Goal: Task Accomplishment & Management: Manage account settings

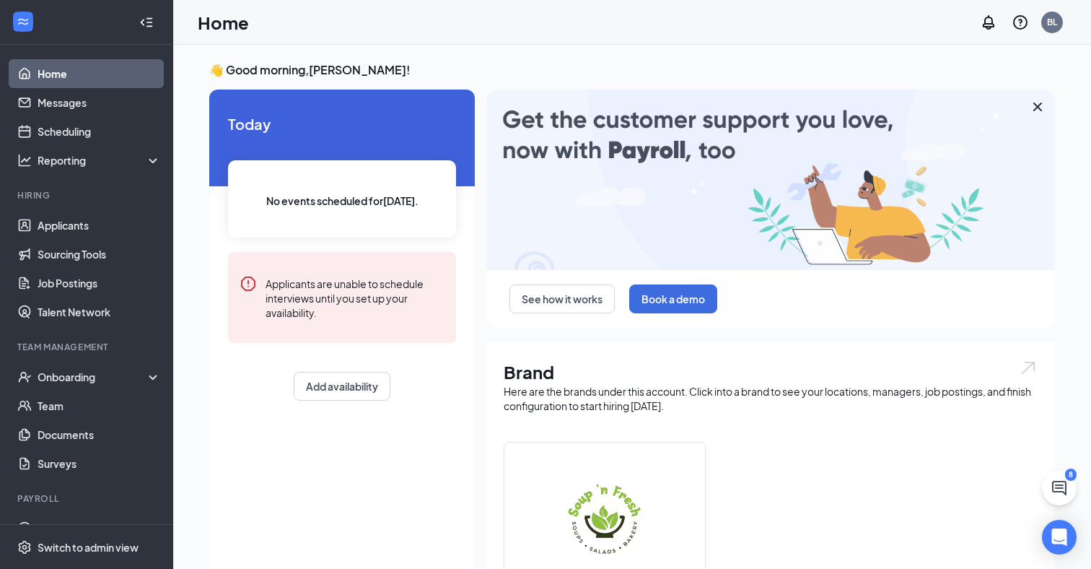
click at [1029, 102] on icon "Cross" at bounding box center [1037, 106] width 17 height 17
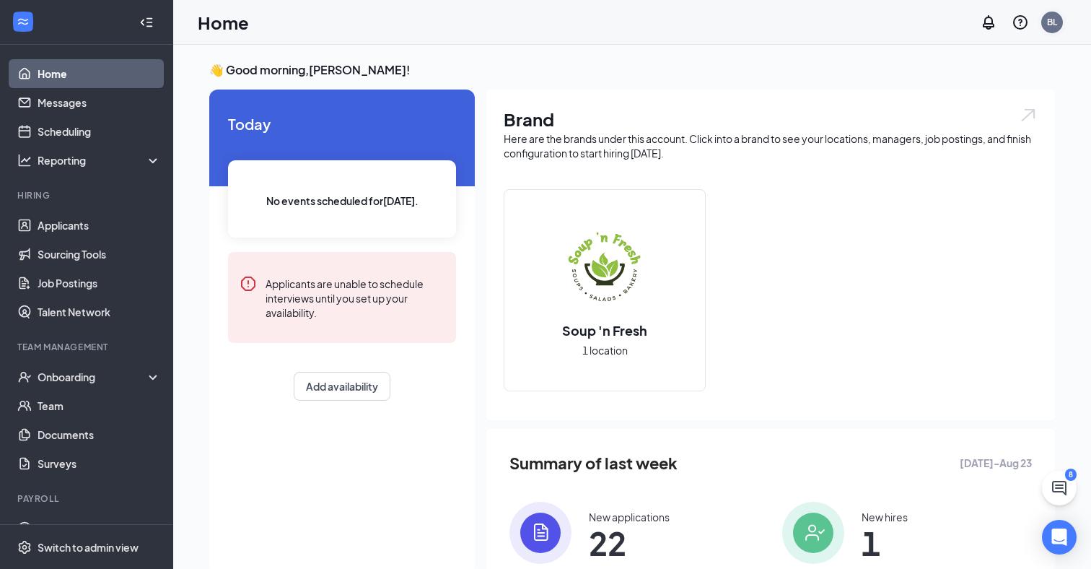
click at [1056, 25] on div "BL" at bounding box center [1052, 22] width 10 height 12
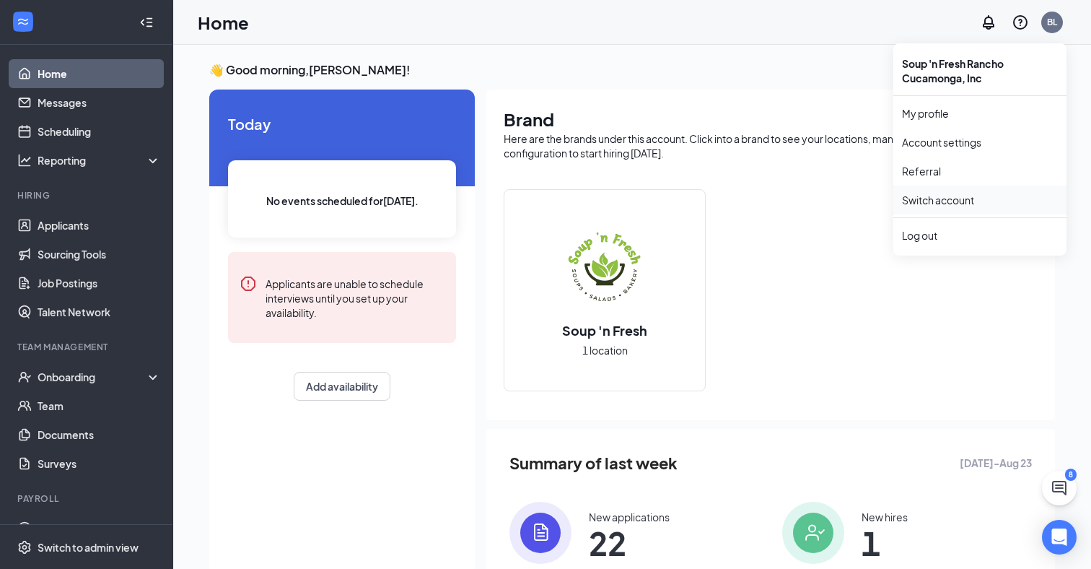
click at [931, 198] on link "Switch account" at bounding box center [938, 199] width 72 height 13
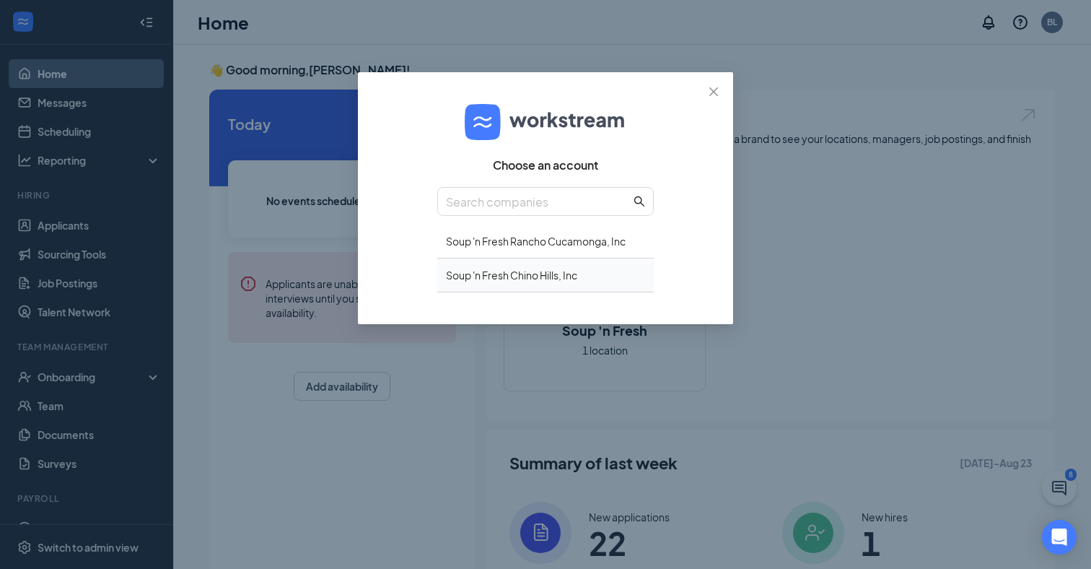
click at [528, 273] on div "Soup 'n Fresh Chino Hills, Inc" at bounding box center [545, 275] width 217 height 34
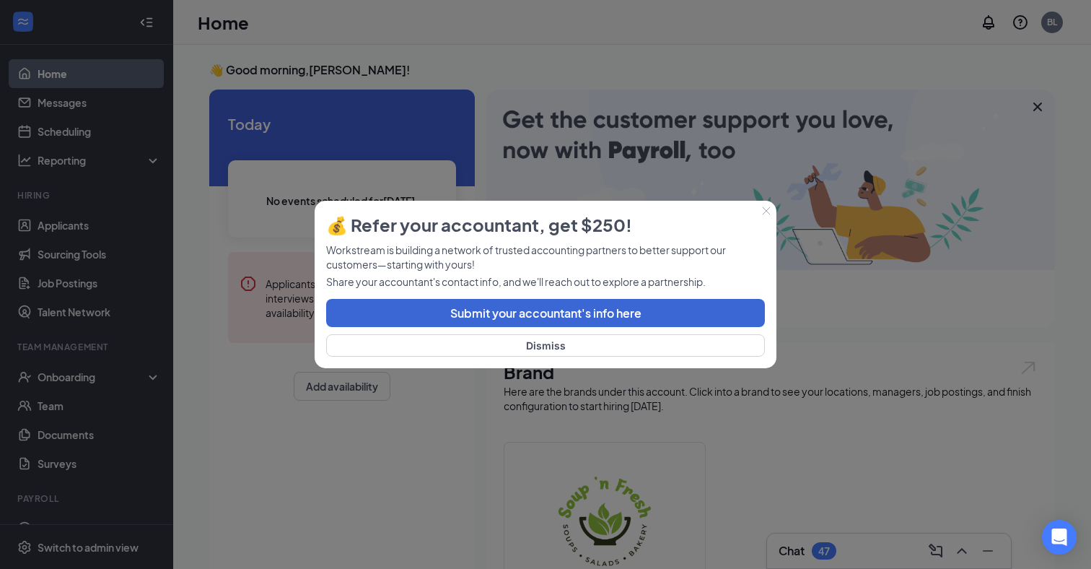
click at [765, 209] on icon "Close" at bounding box center [766, 210] width 9 height 9
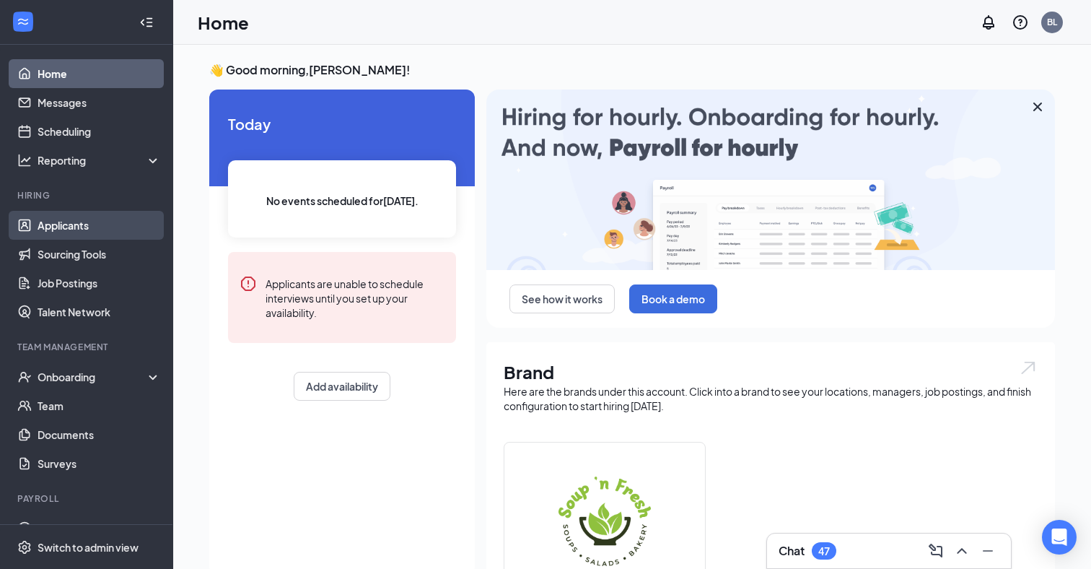
click at [75, 221] on link "Applicants" at bounding box center [99, 225] width 123 height 29
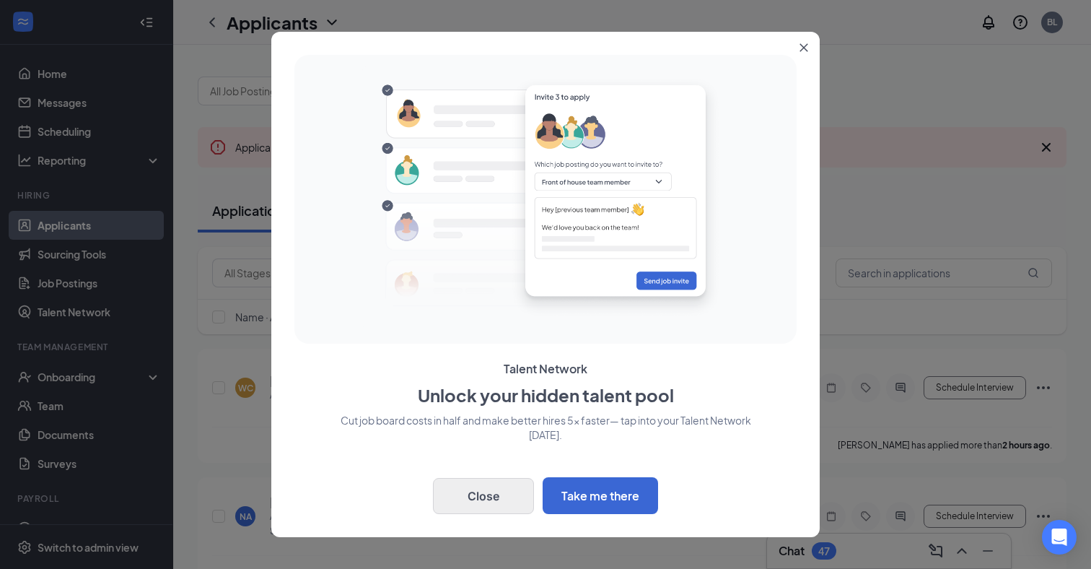
click at [507, 496] on button "Close" at bounding box center [483, 496] width 101 height 36
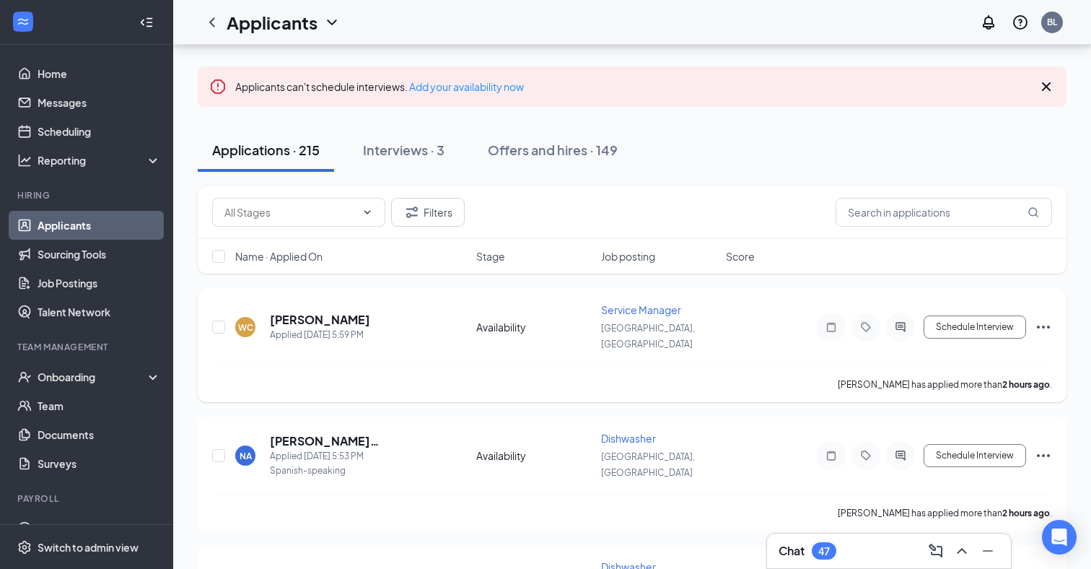
scroll to position [69, 0]
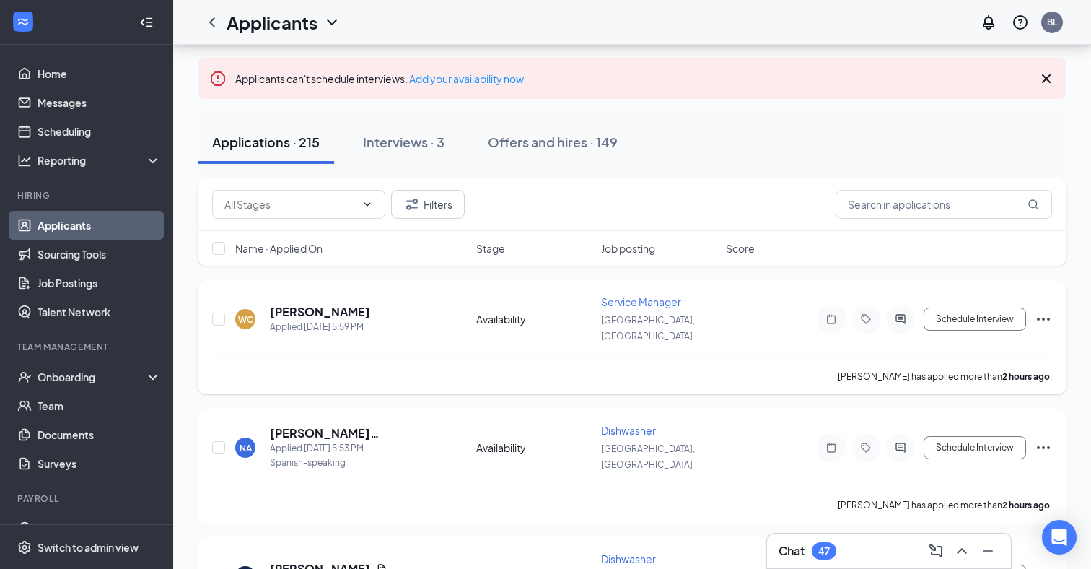
click at [1044, 310] on icon "Ellipses" at bounding box center [1043, 318] width 17 height 17
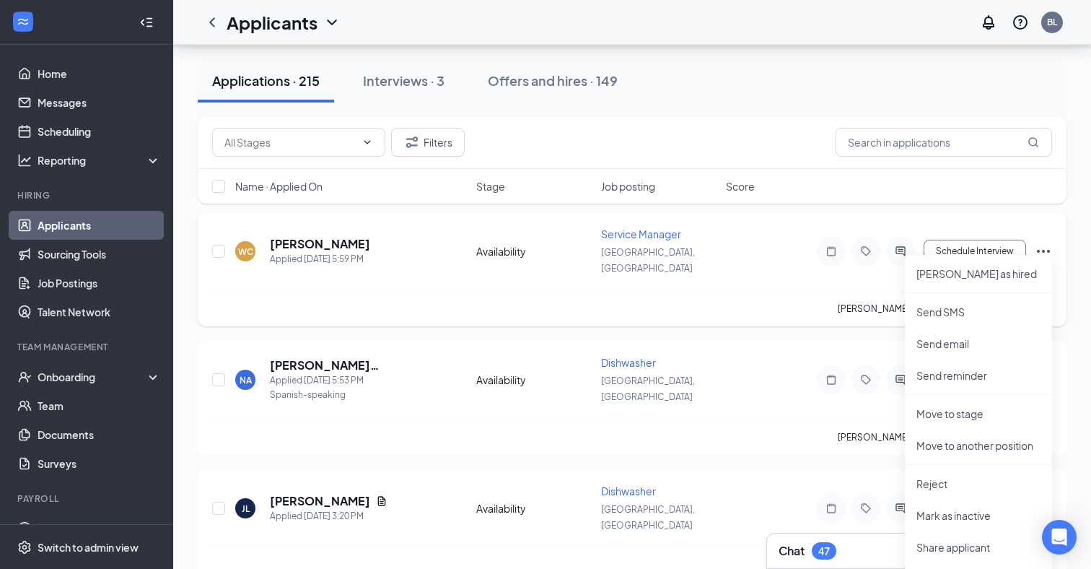
scroll to position [135, 0]
click at [727, 292] on div "[PERSON_NAME] has applied more than 2 hours ago ." at bounding box center [632, 310] width 840 height 36
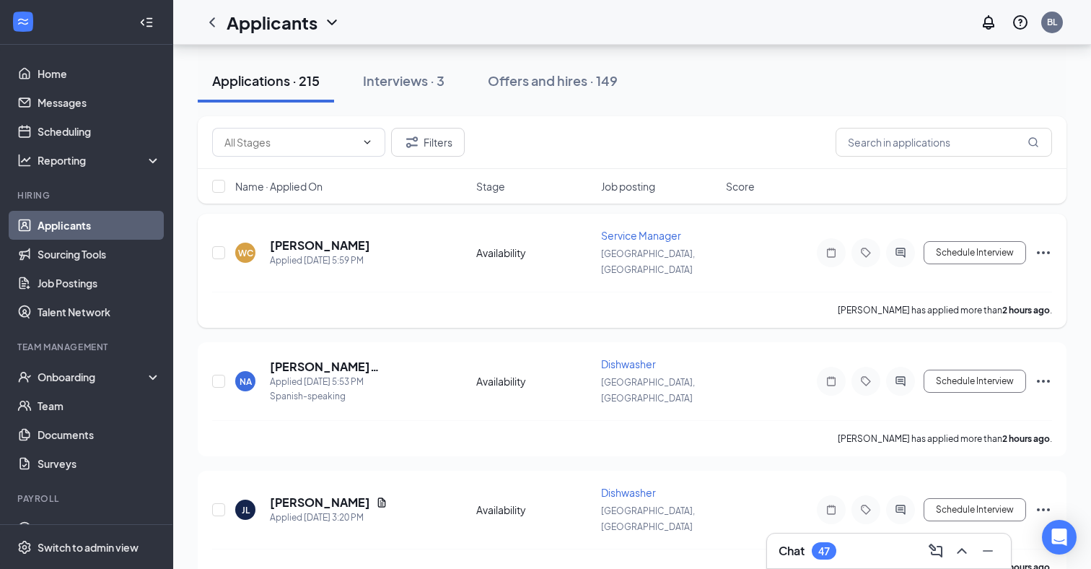
scroll to position [98, 0]
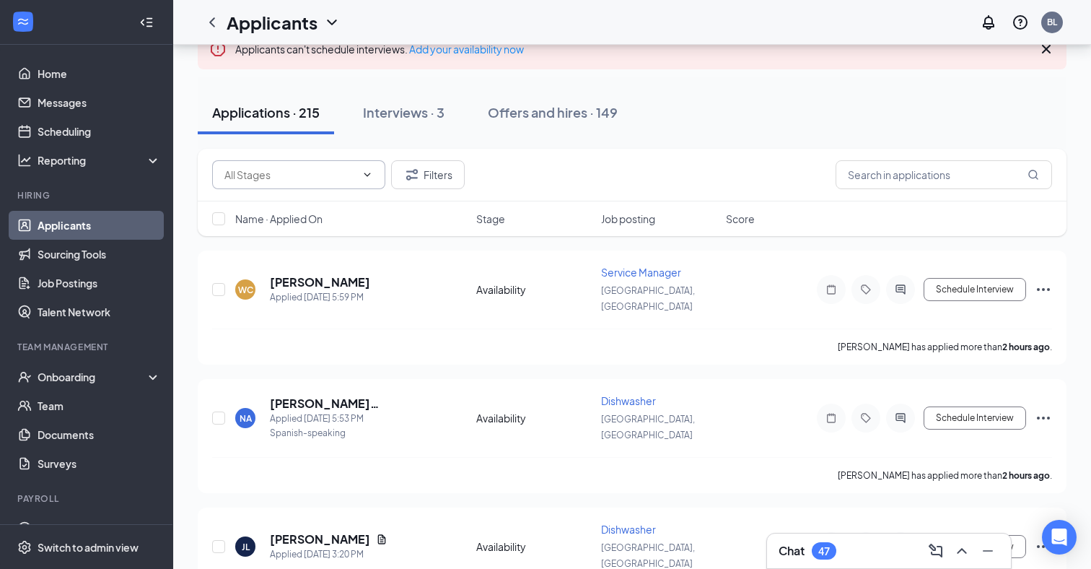
click at [336, 180] on input "text" at bounding box center [289, 175] width 131 height 16
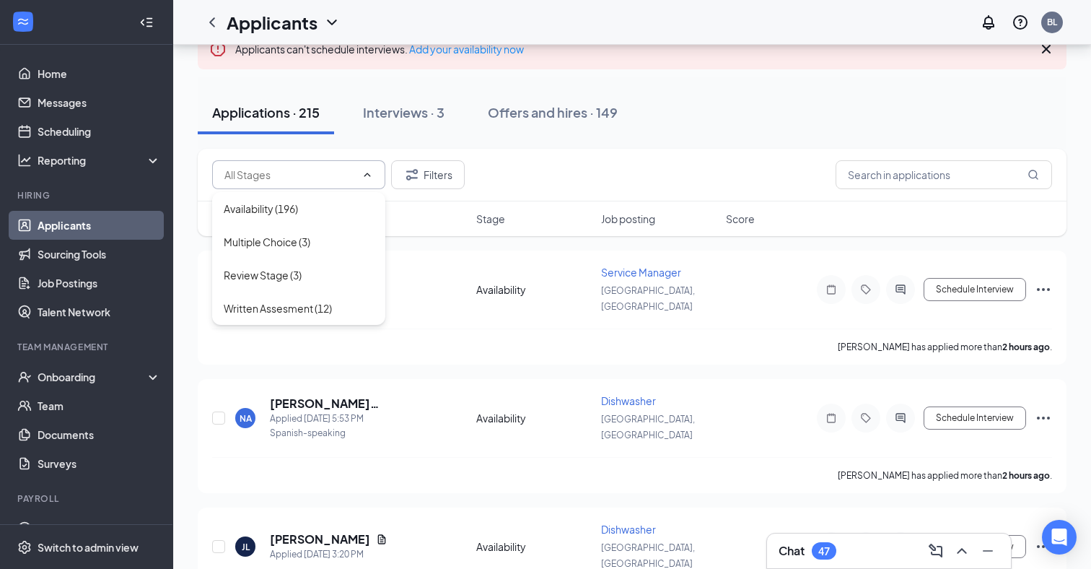
click at [314, 178] on input "text" at bounding box center [289, 175] width 131 height 16
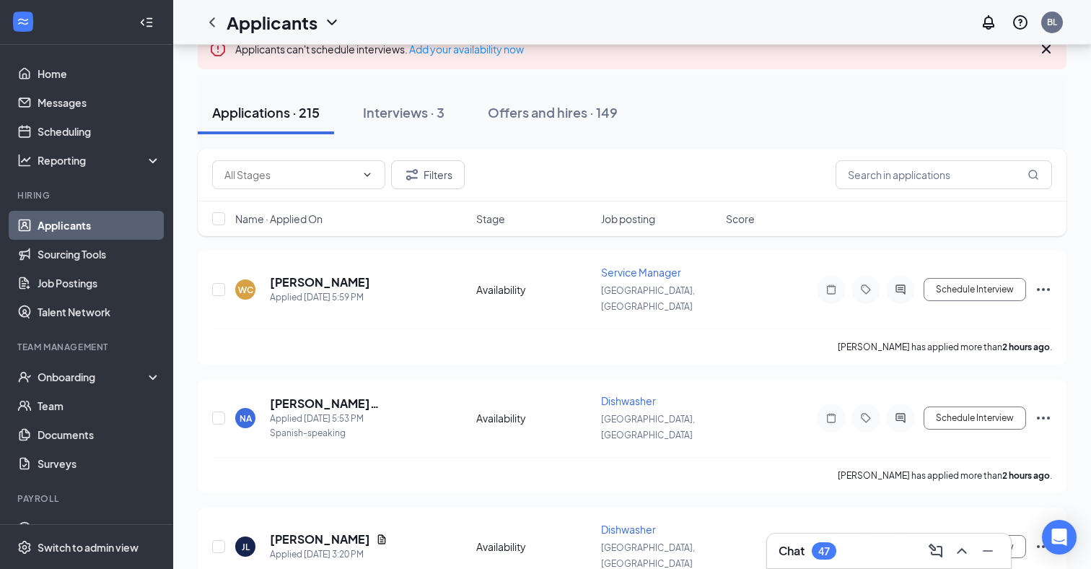
click at [533, 174] on div "Filters" at bounding box center [632, 174] width 840 height 29
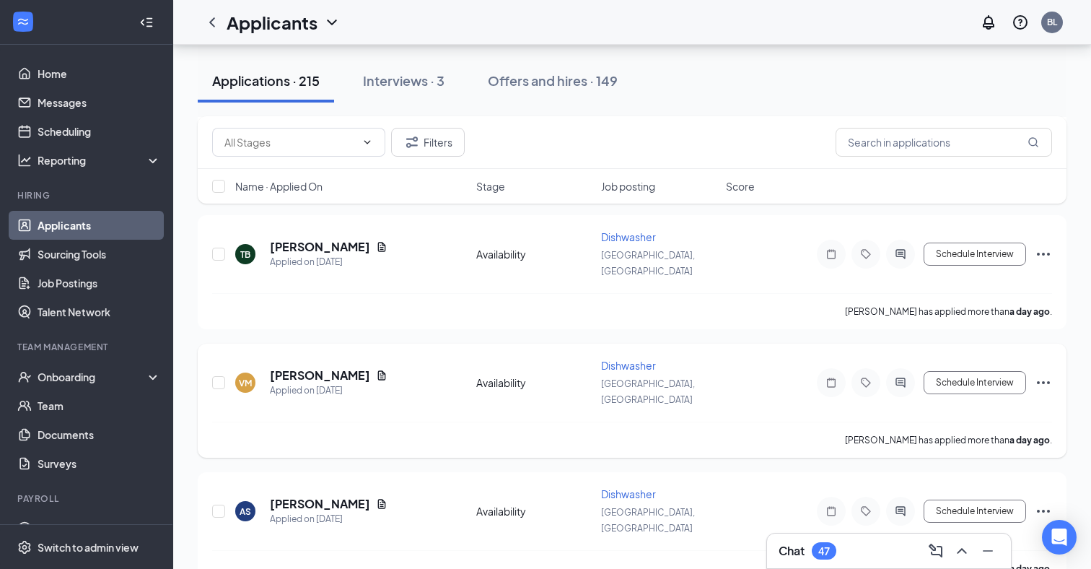
scroll to position [1282, 0]
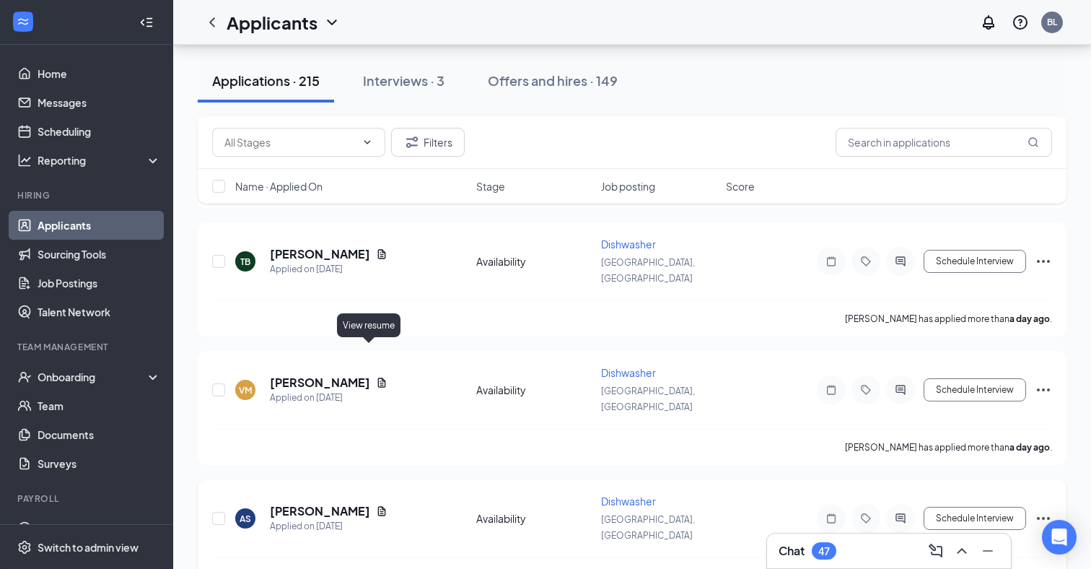
click at [378, 506] on icon "Document" at bounding box center [382, 510] width 8 height 9
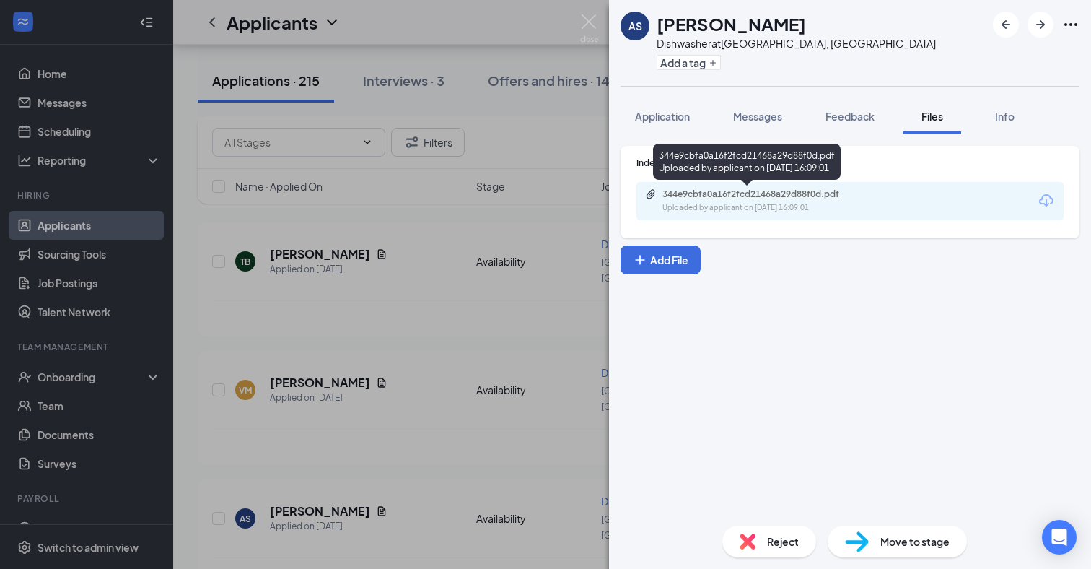
click at [740, 198] on div "344e9cbfa0a16f2fcd21468a29d88f0d.pdf" at bounding box center [764, 194] width 202 height 12
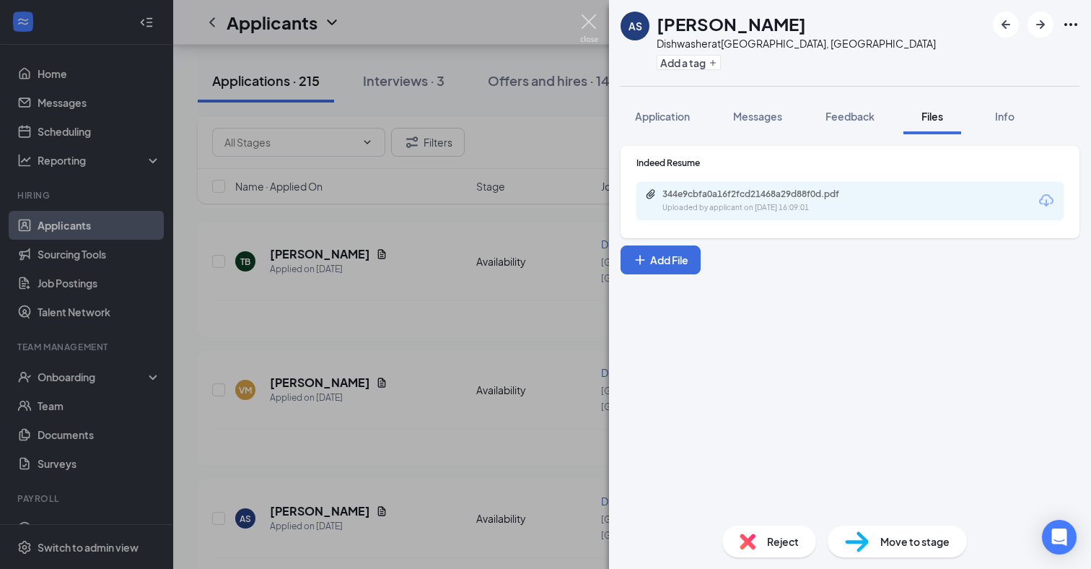
click at [593, 16] on img at bounding box center [589, 28] width 18 height 28
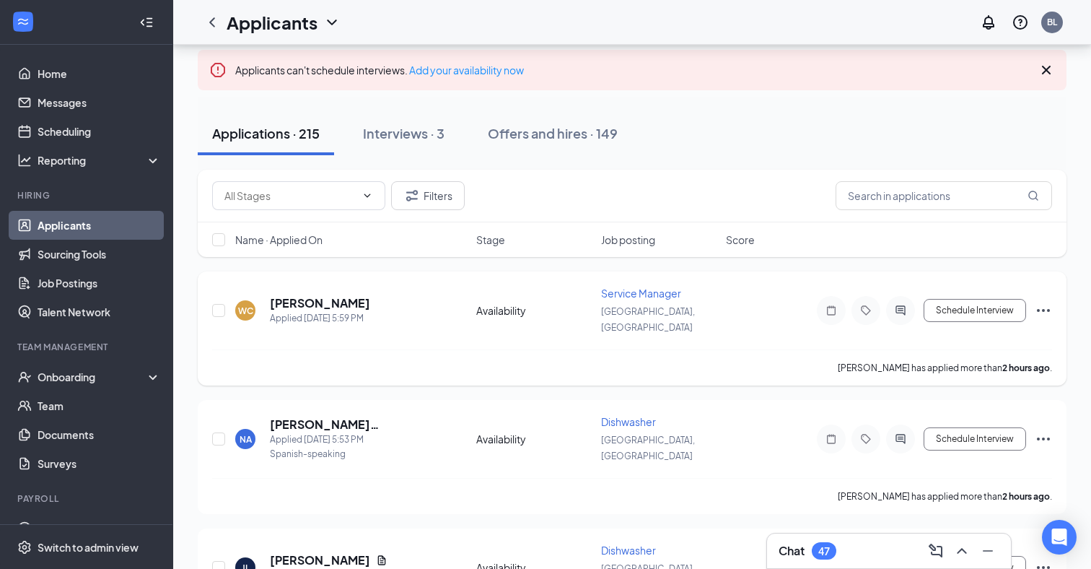
scroll to position [82, 0]
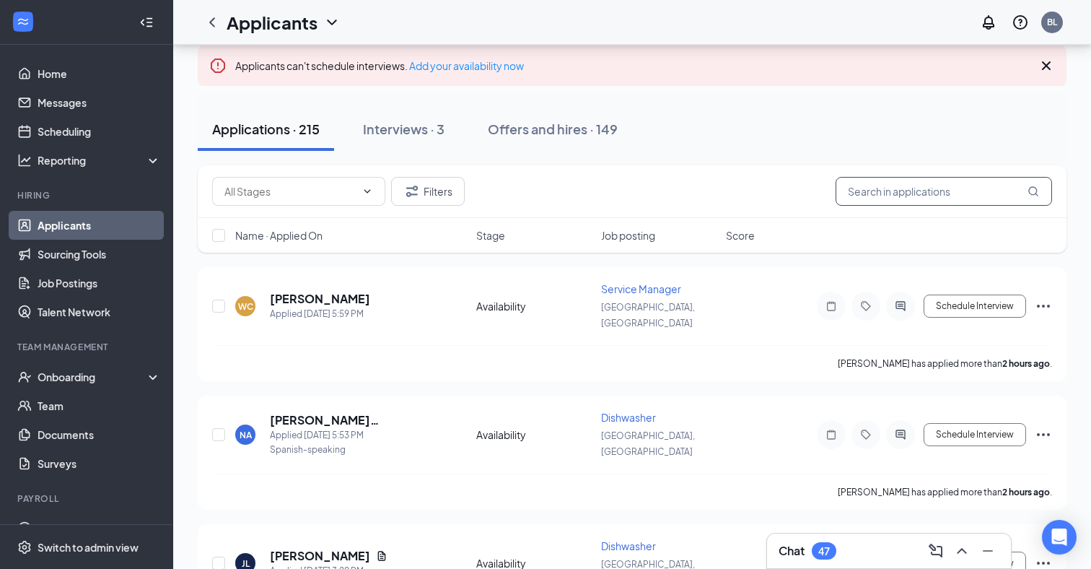
click at [956, 191] on input "text" at bounding box center [944, 191] width 217 height 29
click at [672, 291] on span "Service Manager" at bounding box center [641, 288] width 80 height 13
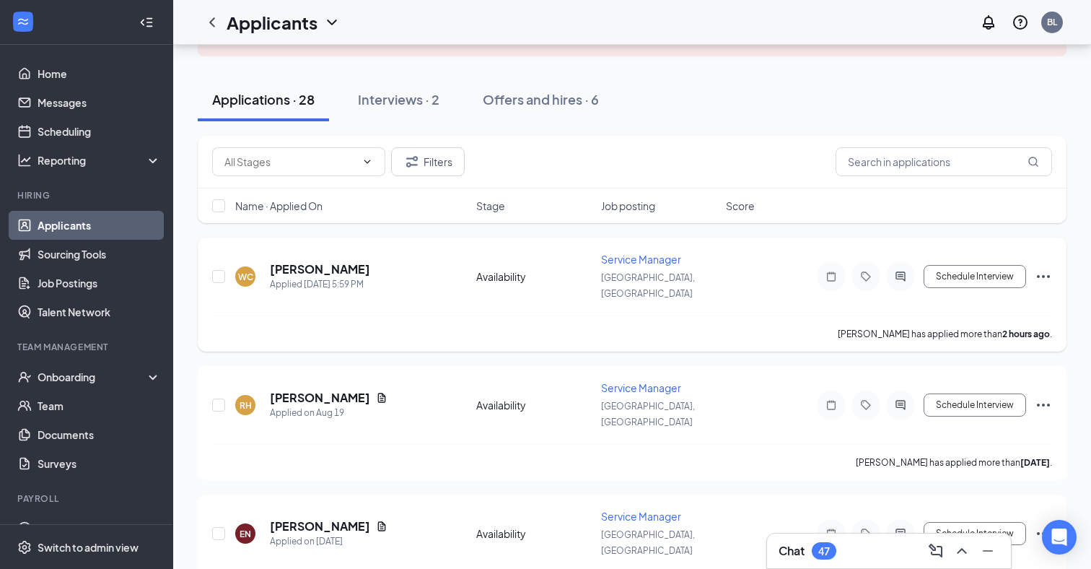
scroll to position [147, 0]
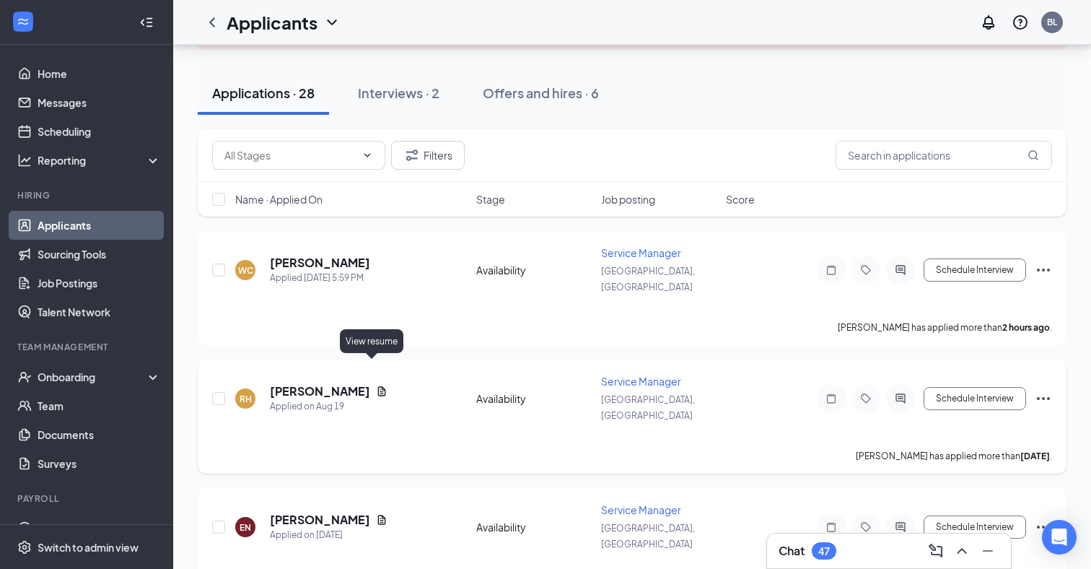
click at [378, 386] on icon "Document" at bounding box center [382, 390] width 8 height 9
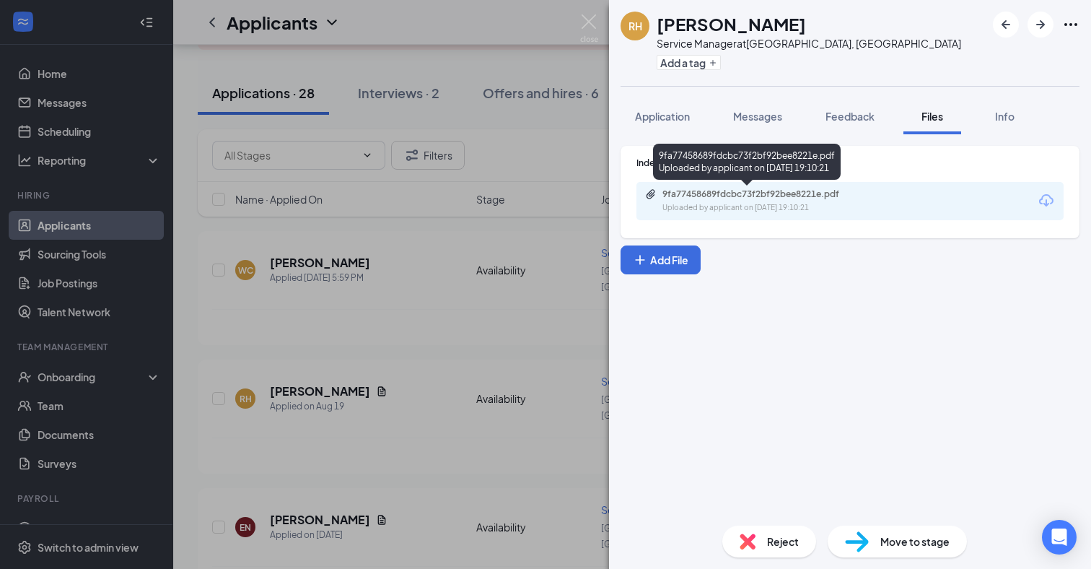
click at [707, 200] on div "9fa77458689fdcbc73f2bf92bee8221e.pdf Uploaded by applicant on [DATE] 19:10:21" at bounding box center [762, 200] width 234 height 25
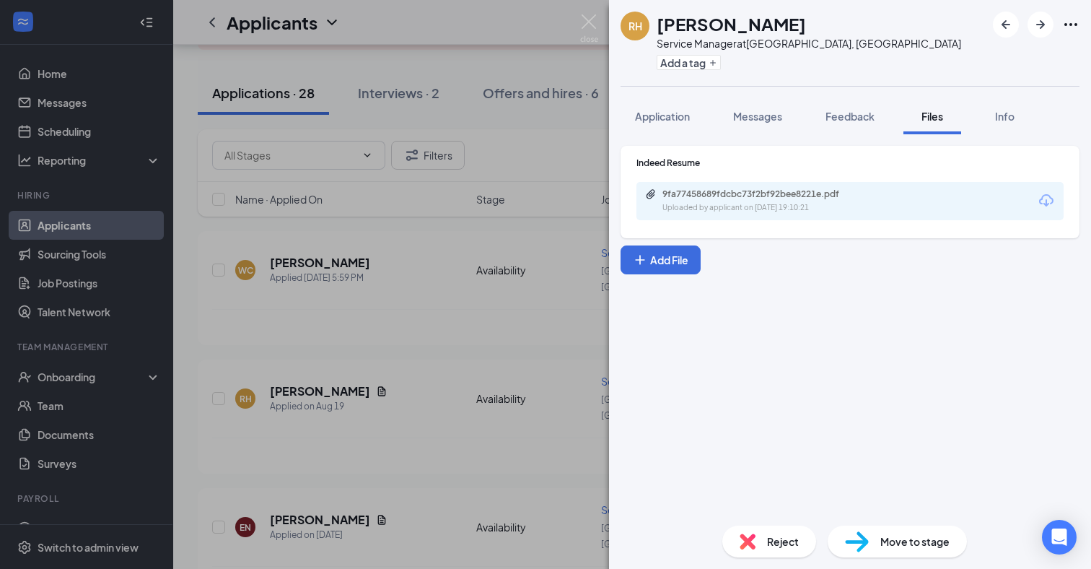
click at [512, 274] on div "RH [PERSON_NAME] Service Manager at [GEOGRAPHIC_DATA], [GEOGRAPHIC_DATA] Add a …" at bounding box center [545, 284] width 1091 height 569
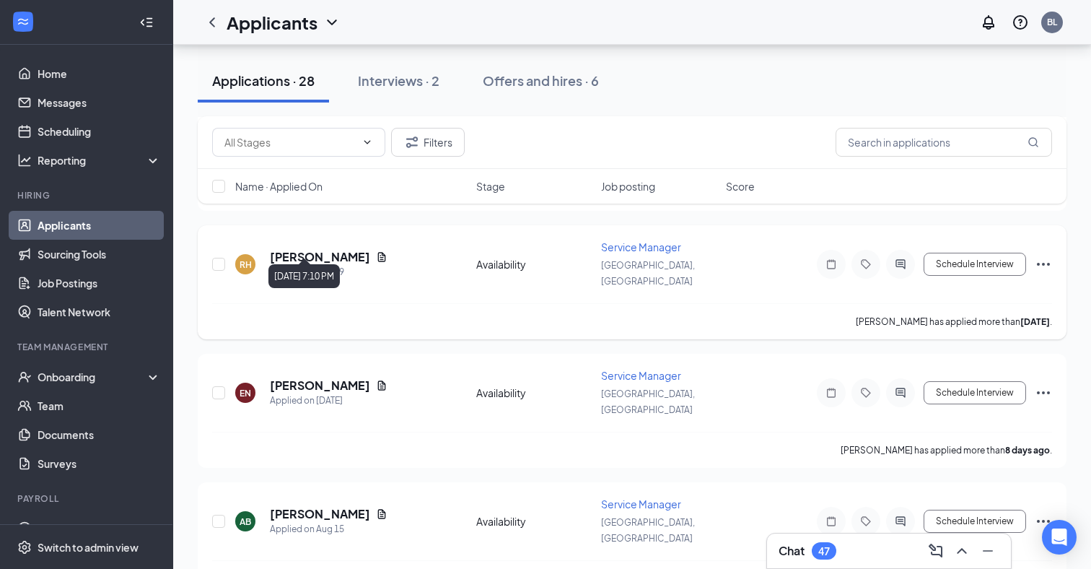
scroll to position [320, 0]
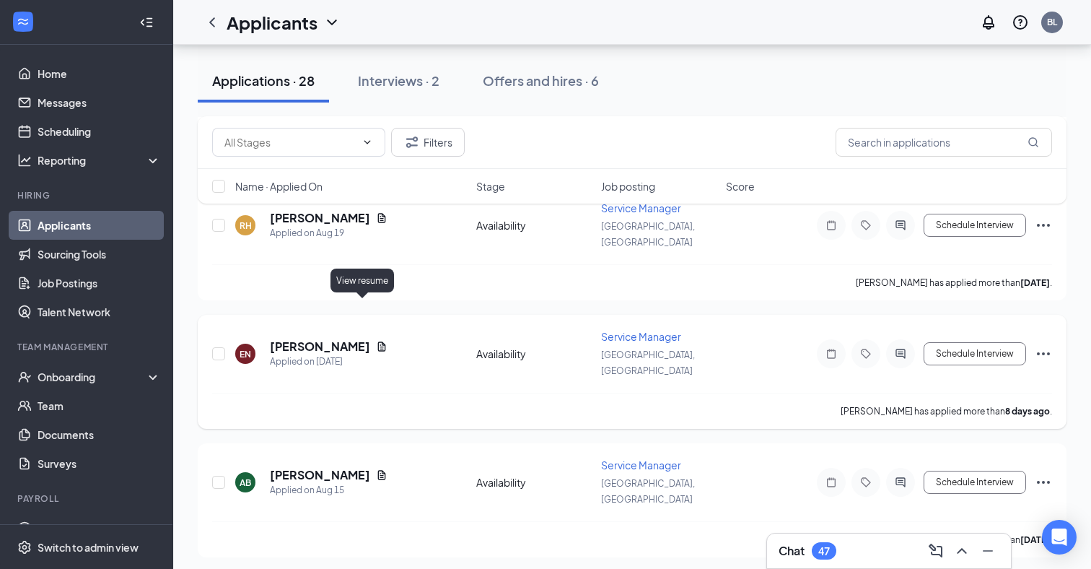
click at [378, 341] on icon "Document" at bounding box center [382, 345] width 8 height 9
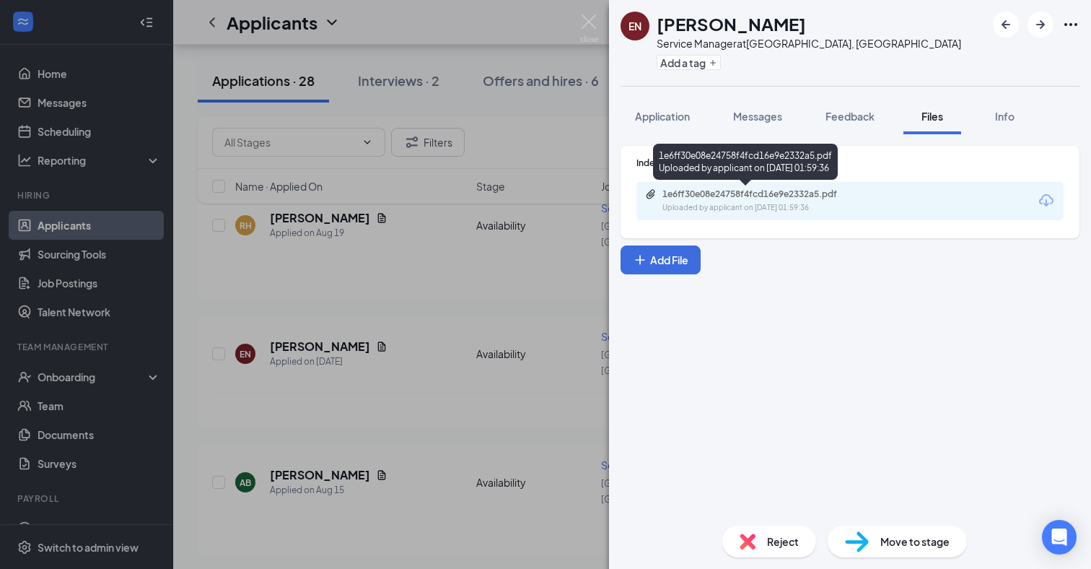
click at [691, 201] on div "1e6ff30e08e24758f4fcd16e9e2332a5.pdf Uploaded by applicant on [DATE] 01:59:36" at bounding box center [762, 200] width 234 height 25
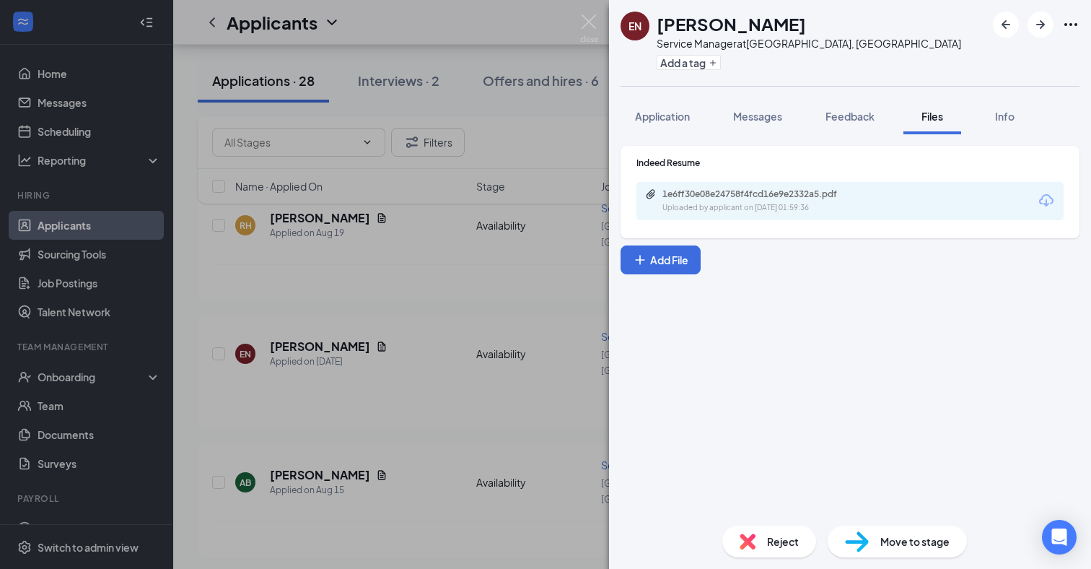
click at [515, 206] on div "EN [PERSON_NAME] Service Manager at [GEOGRAPHIC_DATA], [GEOGRAPHIC_DATA] Add a …" at bounding box center [545, 284] width 1091 height 569
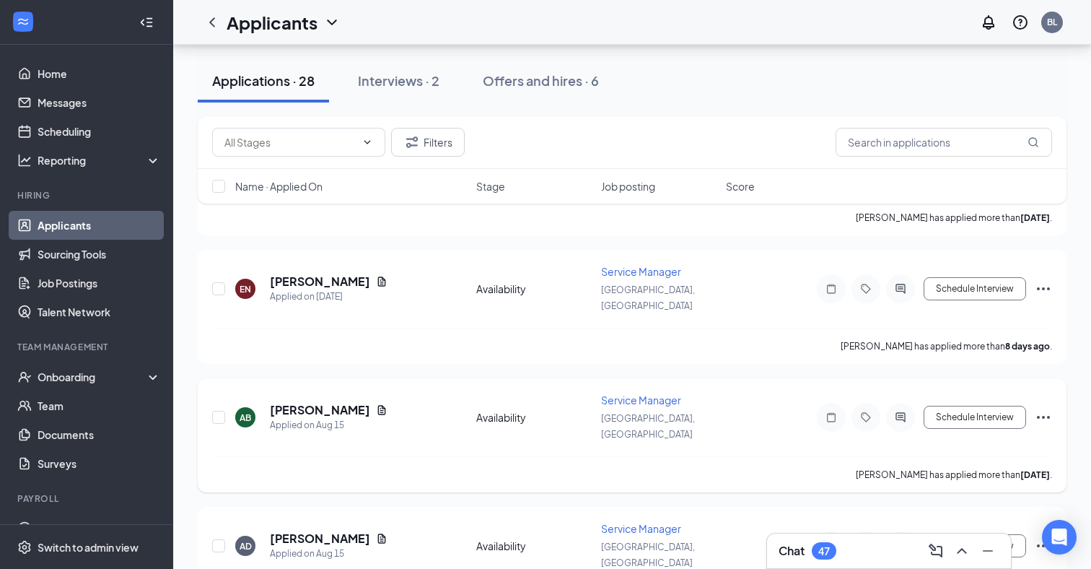
scroll to position [395, 0]
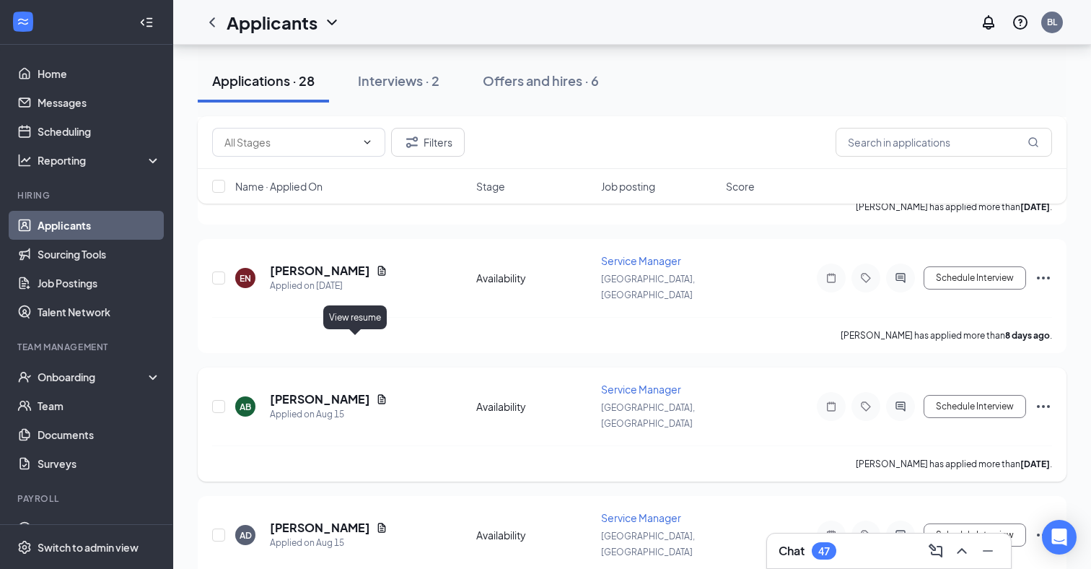
click at [376, 393] on icon "Document" at bounding box center [382, 399] width 12 height 12
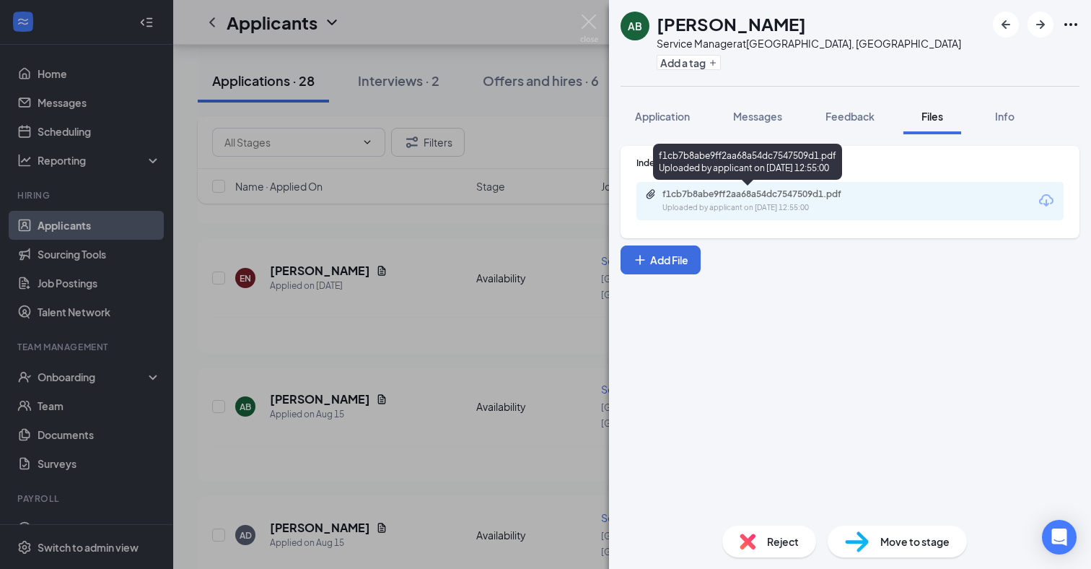
click at [771, 202] on div "Uploaded by applicant on [DATE] 12:55:00" at bounding box center [771, 208] width 217 height 12
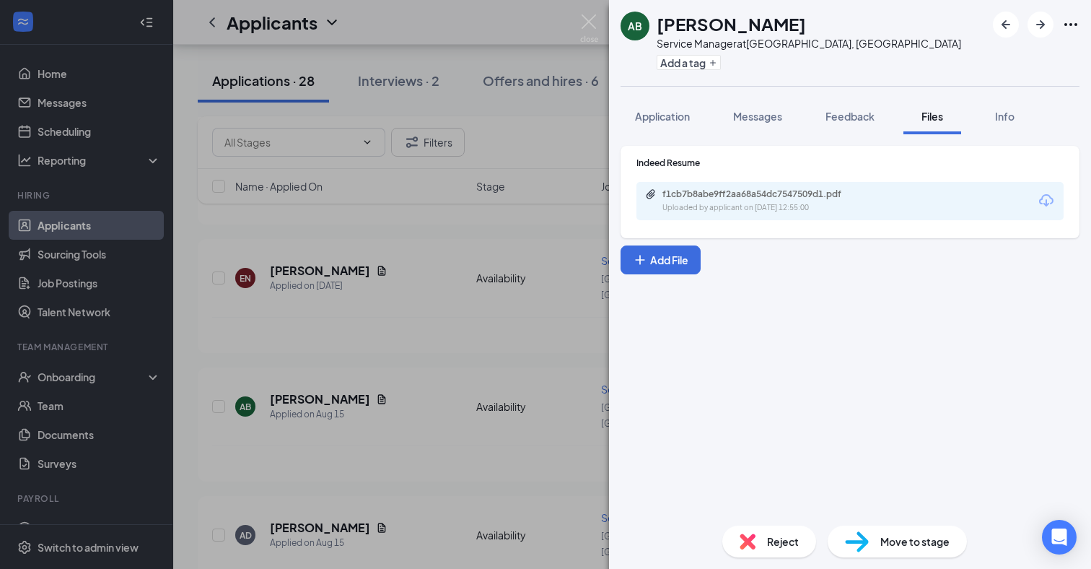
click at [515, 240] on div "AB [PERSON_NAME] Service Manager at [GEOGRAPHIC_DATA], [GEOGRAPHIC_DATA] Add a …" at bounding box center [545, 284] width 1091 height 569
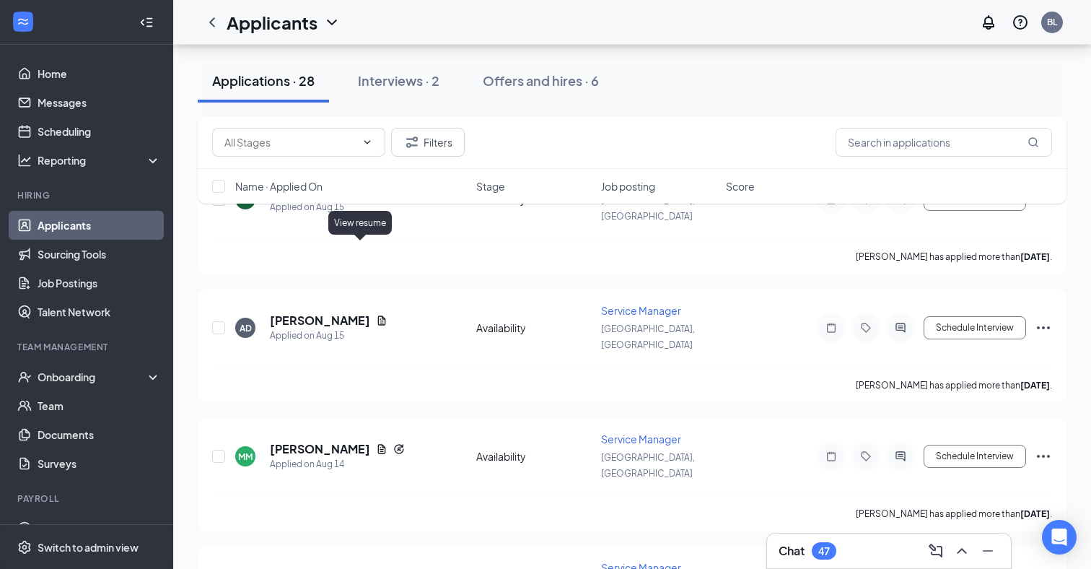
scroll to position [607, 0]
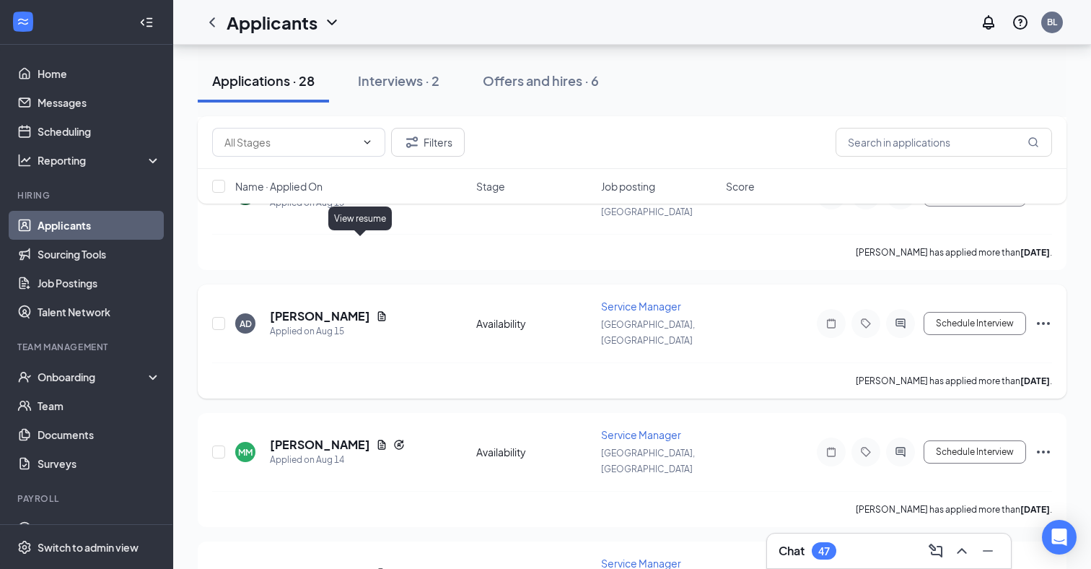
click at [376, 310] on icon "Document" at bounding box center [382, 316] width 12 height 12
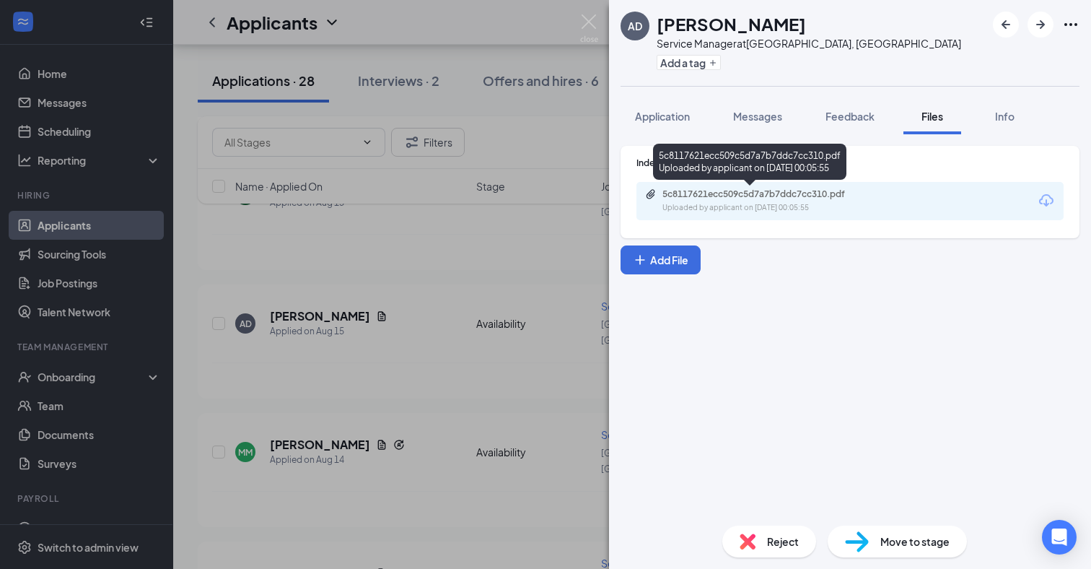
click at [779, 201] on div "5c8117621ecc509c5d7a7b7ddc7cc310.pdf Uploaded by applicant on [DATE] 00:05:55" at bounding box center [762, 200] width 234 height 25
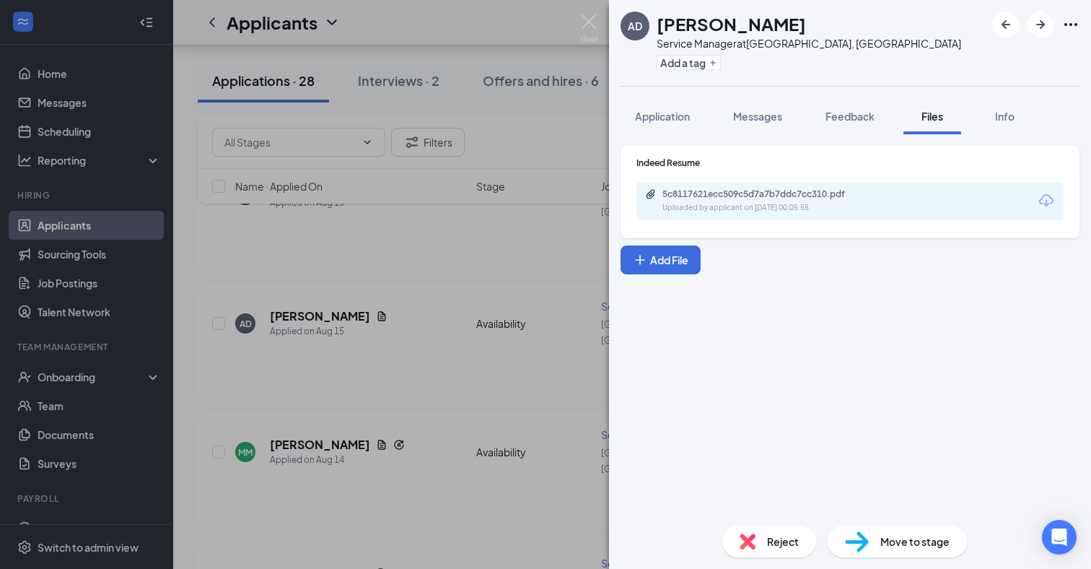
click at [481, 271] on div "AD [PERSON_NAME] Service Manager at [GEOGRAPHIC_DATA], [GEOGRAPHIC_DATA] Add a …" at bounding box center [545, 284] width 1091 height 569
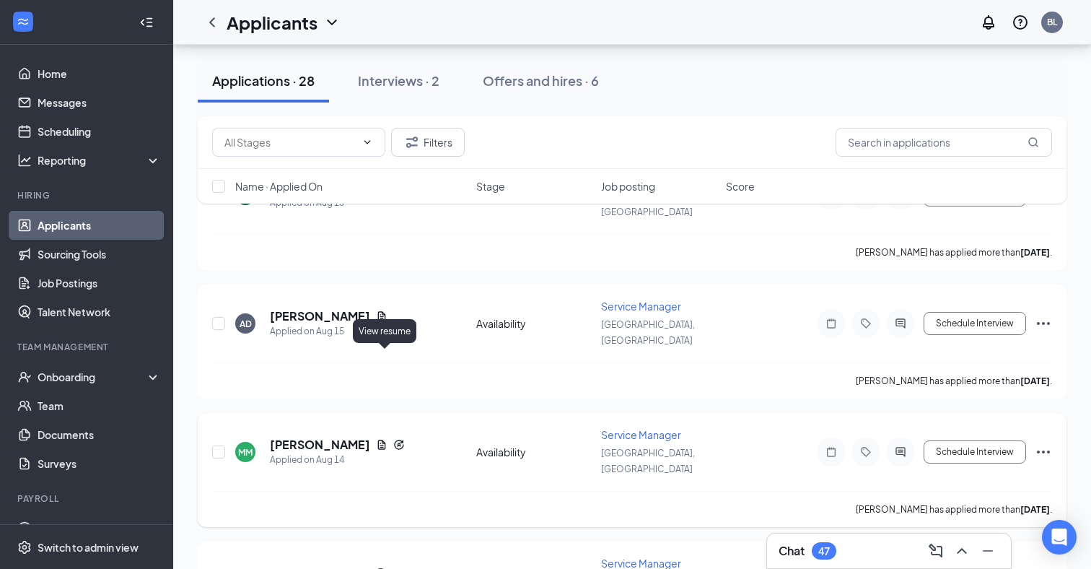
click at [384, 439] on icon "Document" at bounding box center [382, 445] width 12 height 12
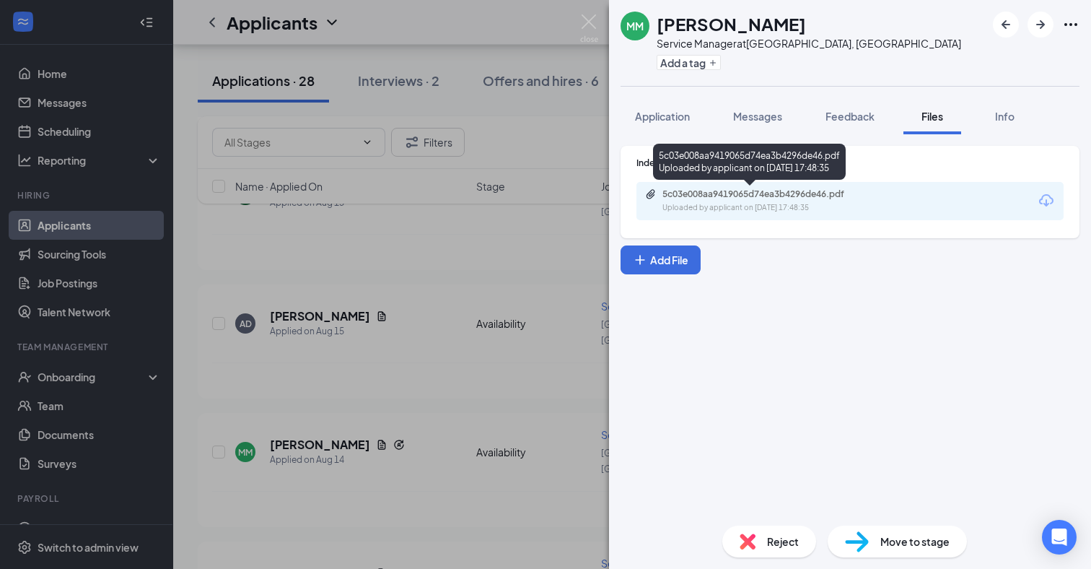
click at [720, 199] on div "5c03e008aa9419065d74ea3b4296de46.pdf" at bounding box center [764, 194] width 202 height 12
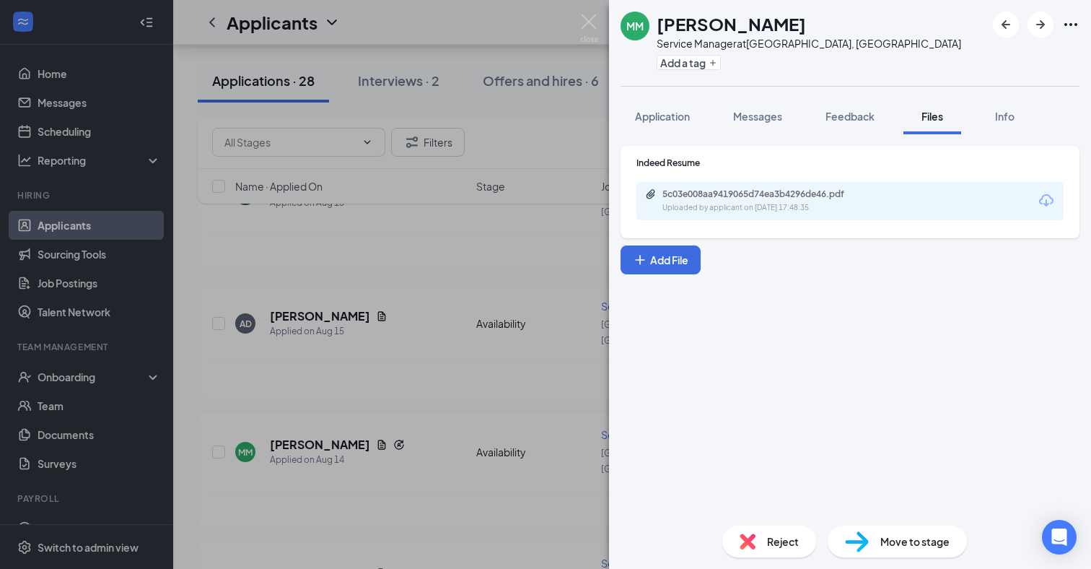
click at [481, 312] on div "MM [PERSON_NAME] Service Manager at [GEOGRAPHIC_DATA], [GEOGRAPHIC_DATA] Add a …" at bounding box center [545, 284] width 1091 height 569
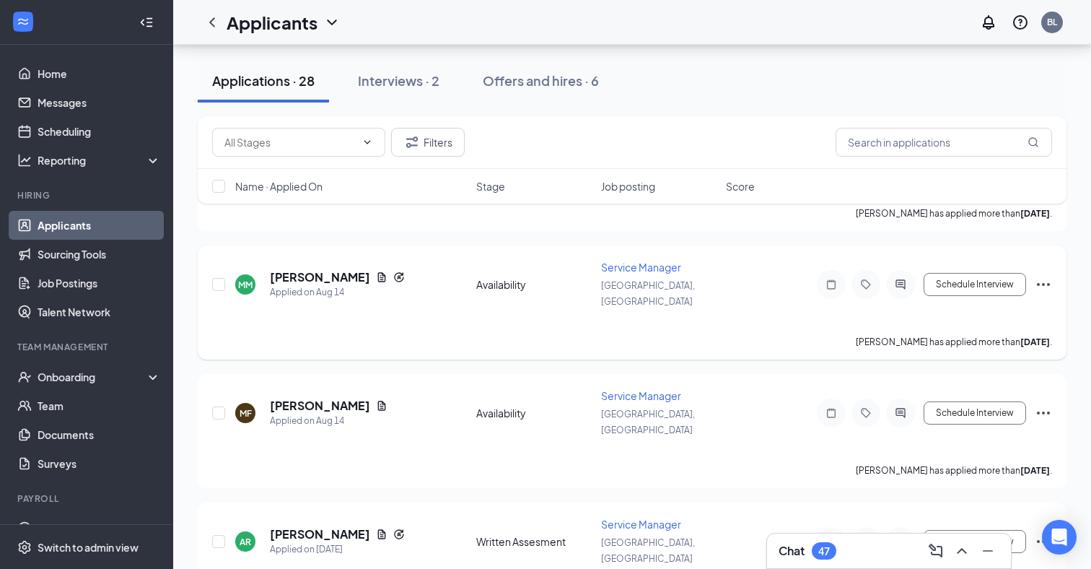
scroll to position [768, 0]
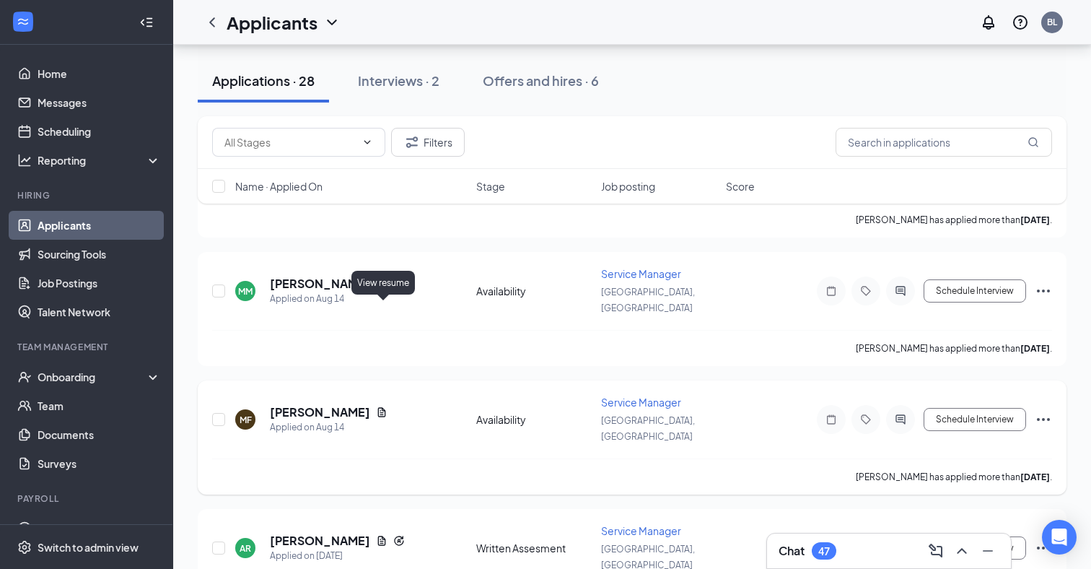
click at [383, 407] on icon "Document" at bounding box center [382, 411] width 8 height 9
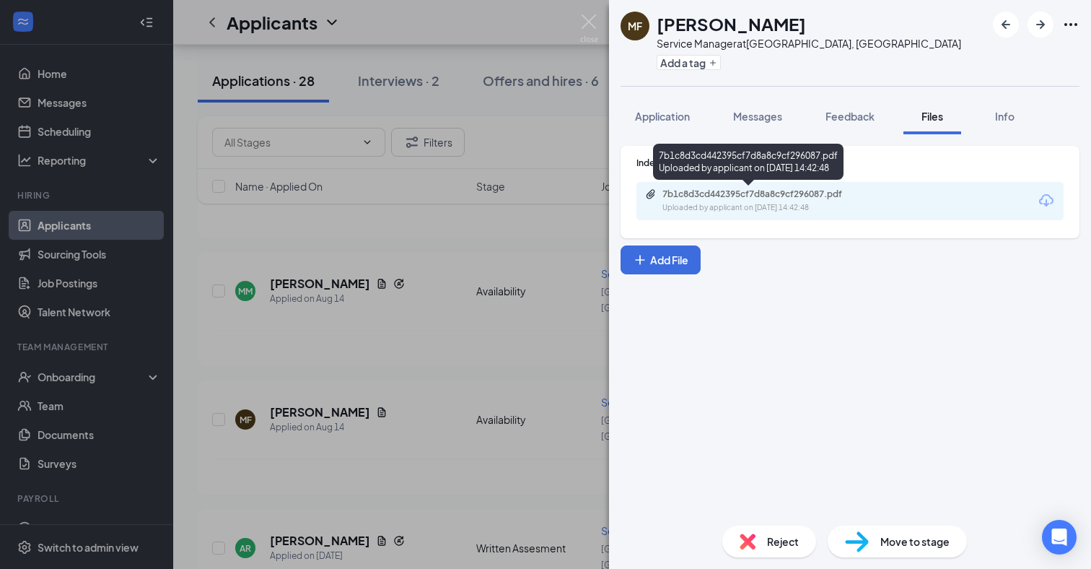
click at [761, 197] on div "7b1c8d3cd442395cf7d8a8c9cf296087.pdf" at bounding box center [764, 194] width 202 height 12
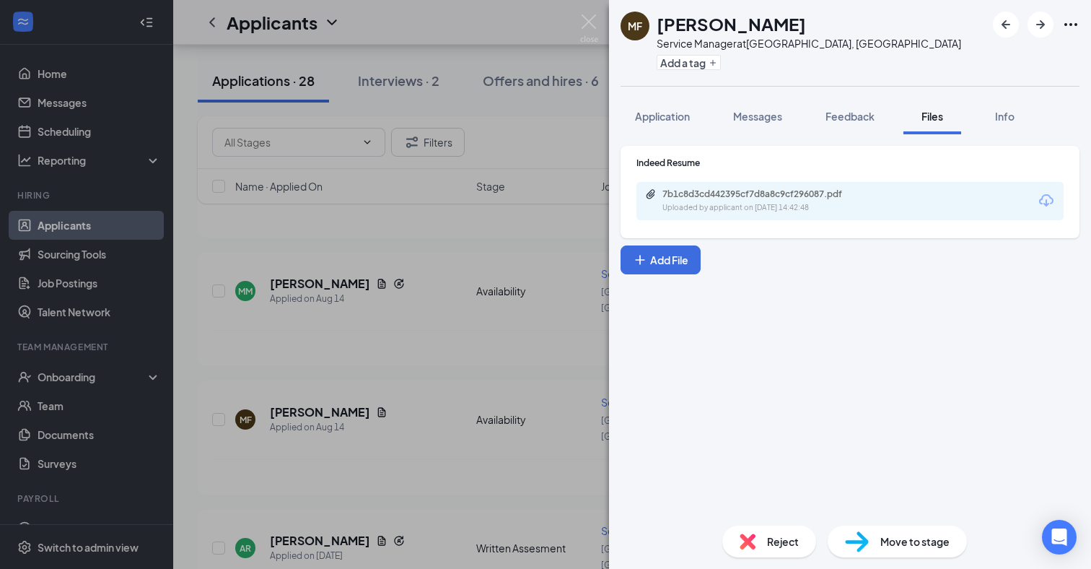
click at [443, 334] on div "MF [PERSON_NAME] Service Manager at [GEOGRAPHIC_DATA], [GEOGRAPHIC_DATA] Add a …" at bounding box center [545, 284] width 1091 height 569
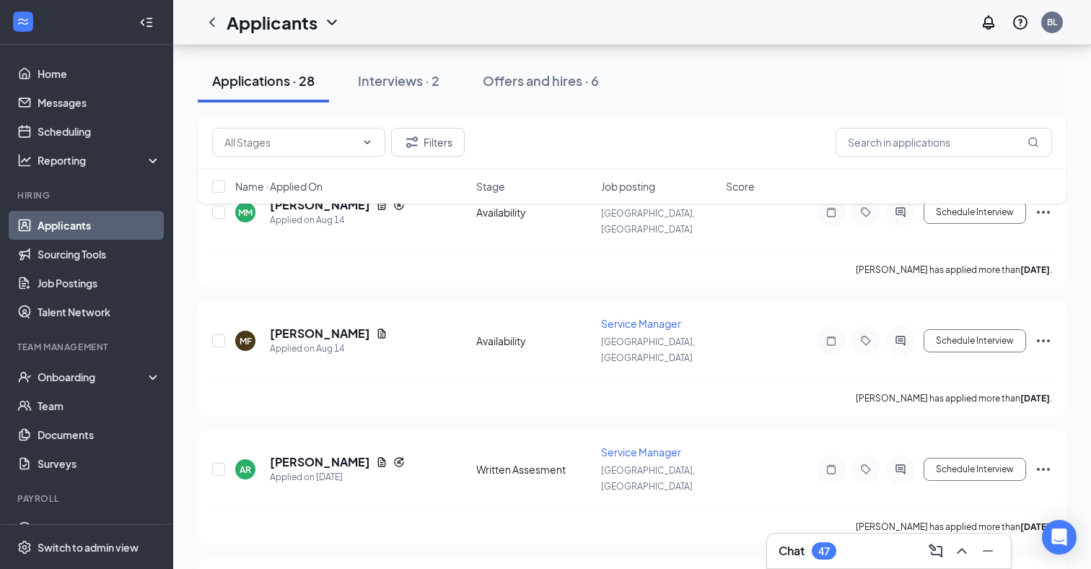
scroll to position [874, 0]
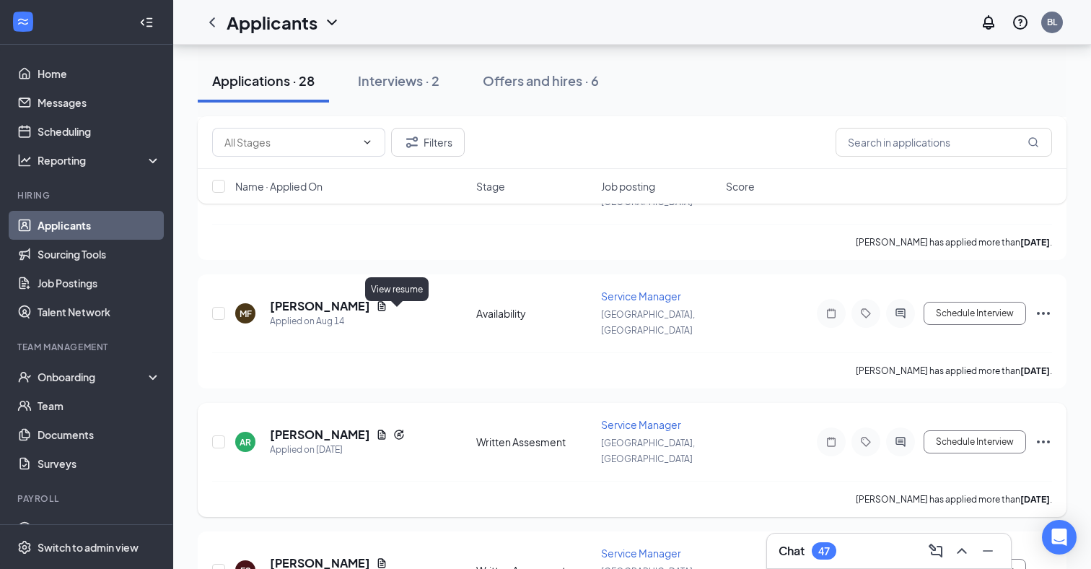
click at [388, 429] on icon "Document" at bounding box center [382, 435] width 12 height 12
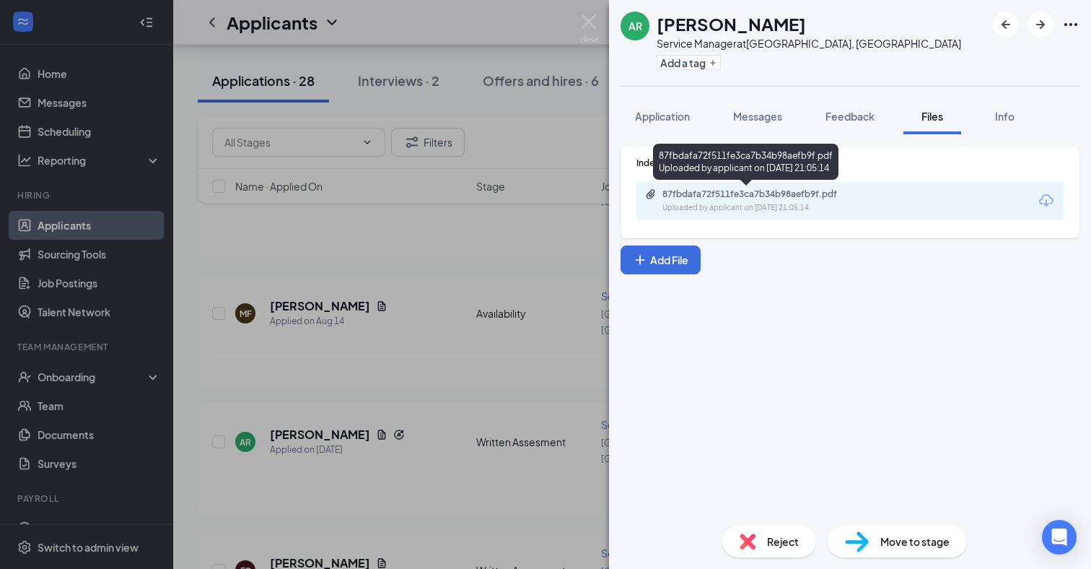
click at [775, 198] on div "87fbdafa72f511fe3ca7b34b98aefb9f.pdf" at bounding box center [764, 194] width 202 height 12
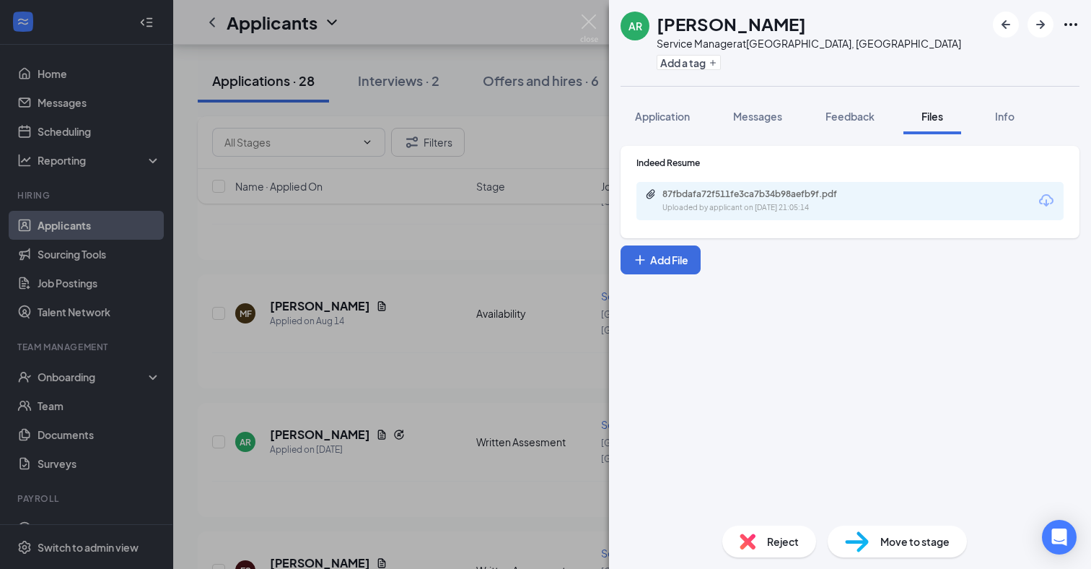
click at [403, 406] on div "AR [PERSON_NAME] Service Manager at [GEOGRAPHIC_DATA], [GEOGRAPHIC_DATA] Add a …" at bounding box center [545, 284] width 1091 height 569
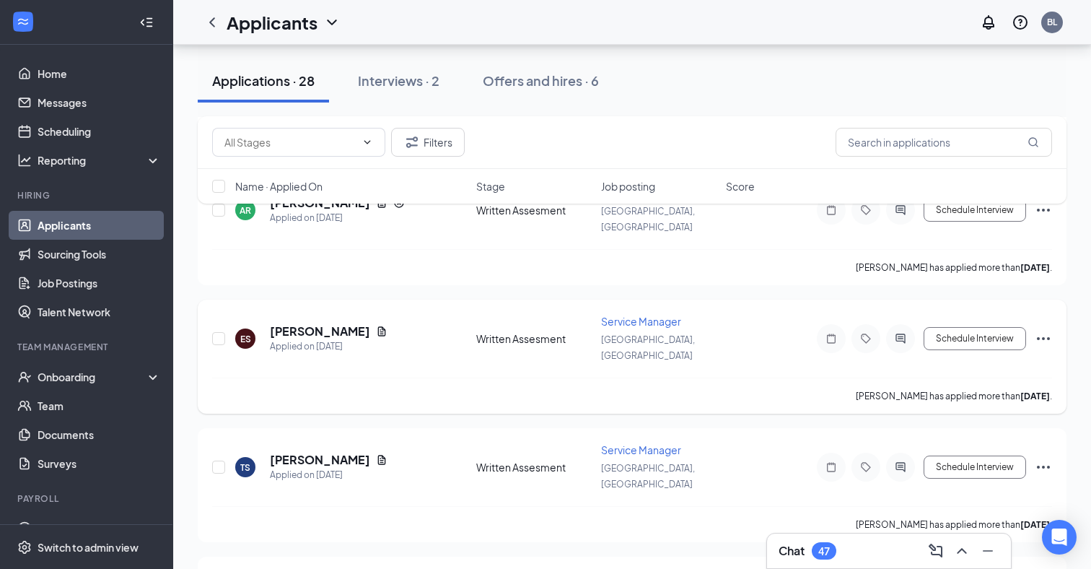
scroll to position [1111, 0]
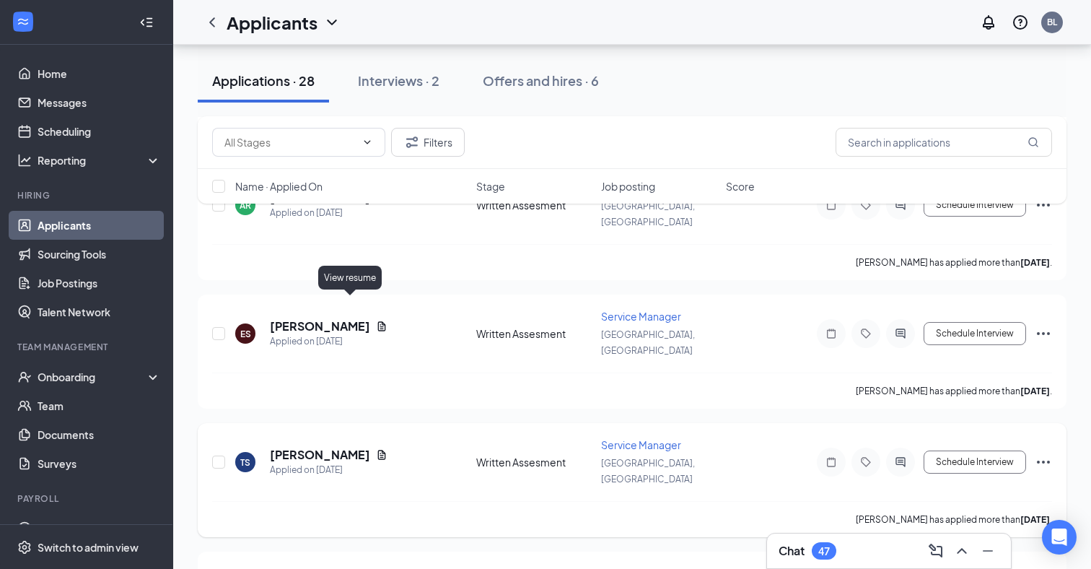
click at [376, 449] on icon "Document" at bounding box center [382, 455] width 12 height 12
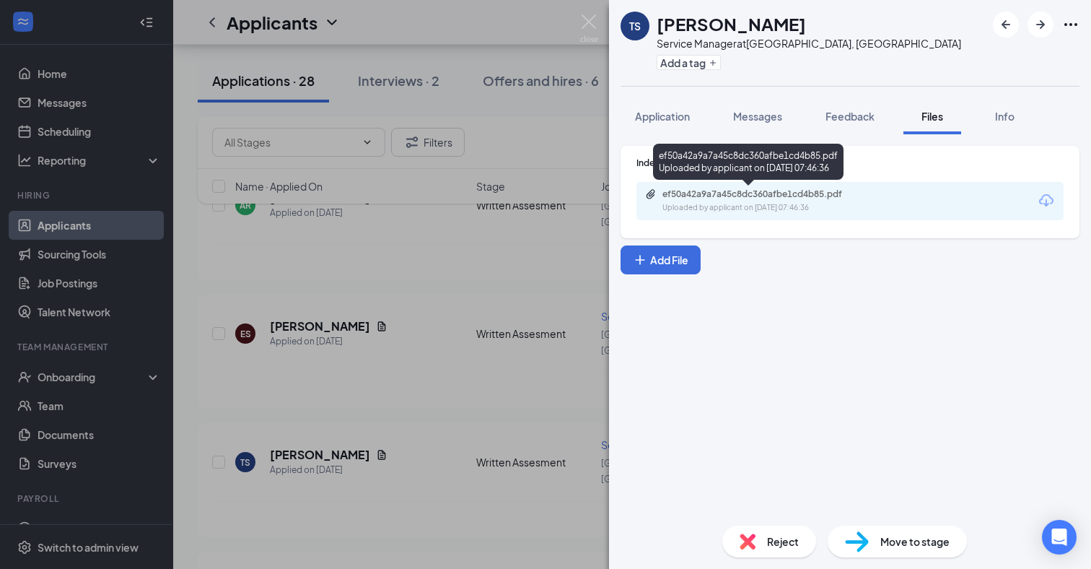
click at [691, 186] on div "ef50a42a9a7a45c8dc360afbe1cd4b85.pdf Uploaded by applicant on [DATE] 07:46:36" at bounding box center [850, 201] width 427 height 38
click at [694, 191] on div "ef50a42a9a7a45c8dc360afbe1cd4b85.pdf" at bounding box center [764, 194] width 202 height 12
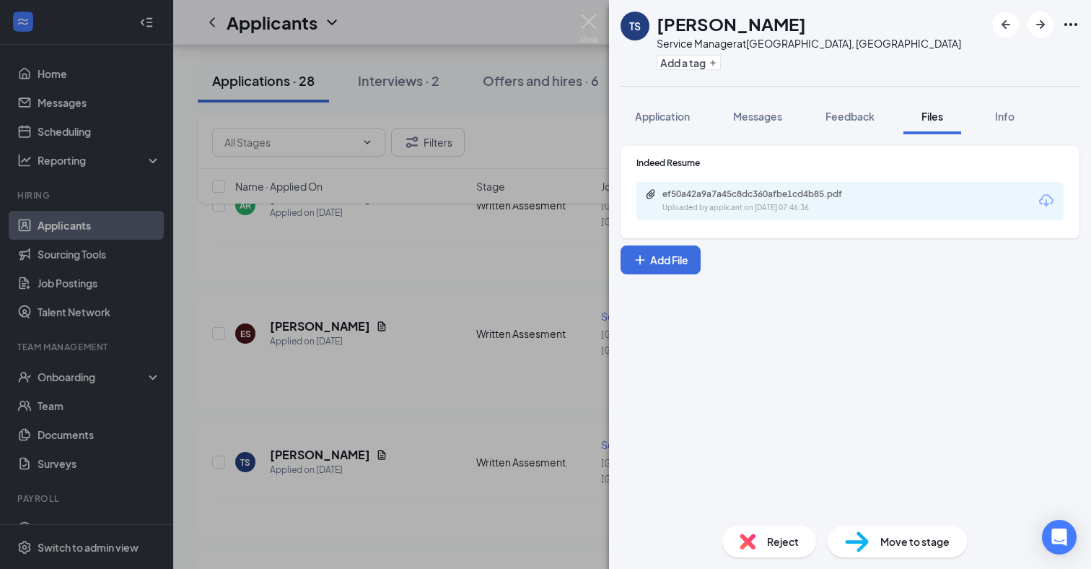
click at [469, 284] on div "TS [PERSON_NAME] Service Manager at [GEOGRAPHIC_DATA], [GEOGRAPHIC_DATA] Add a …" at bounding box center [545, 284] width 1091 height 569
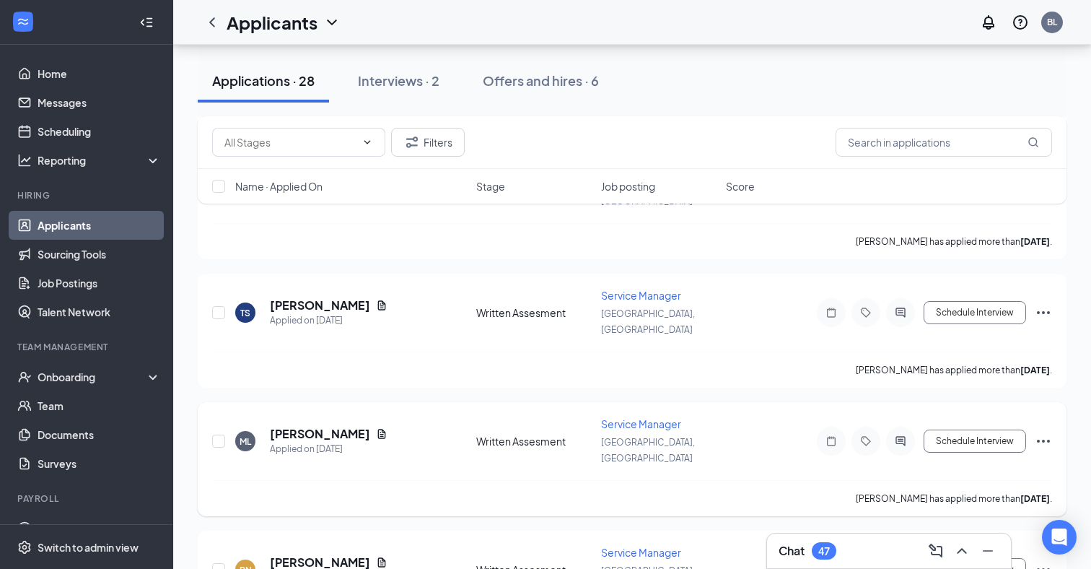
scroll to position [1262, 0]
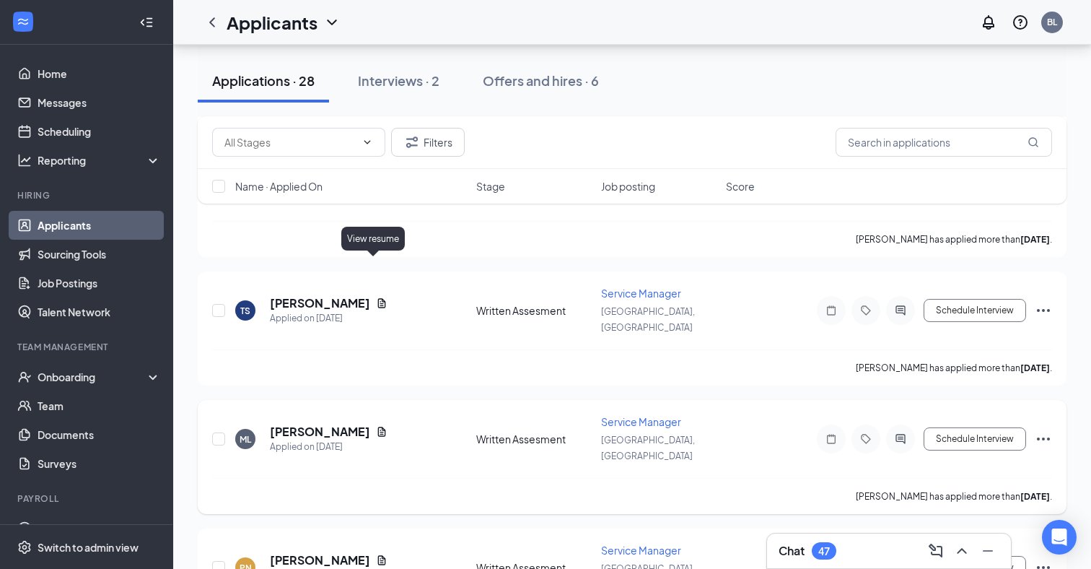
click at [378, 427] on icon "Document" at bounding box center [382, 431] width 8 height 9
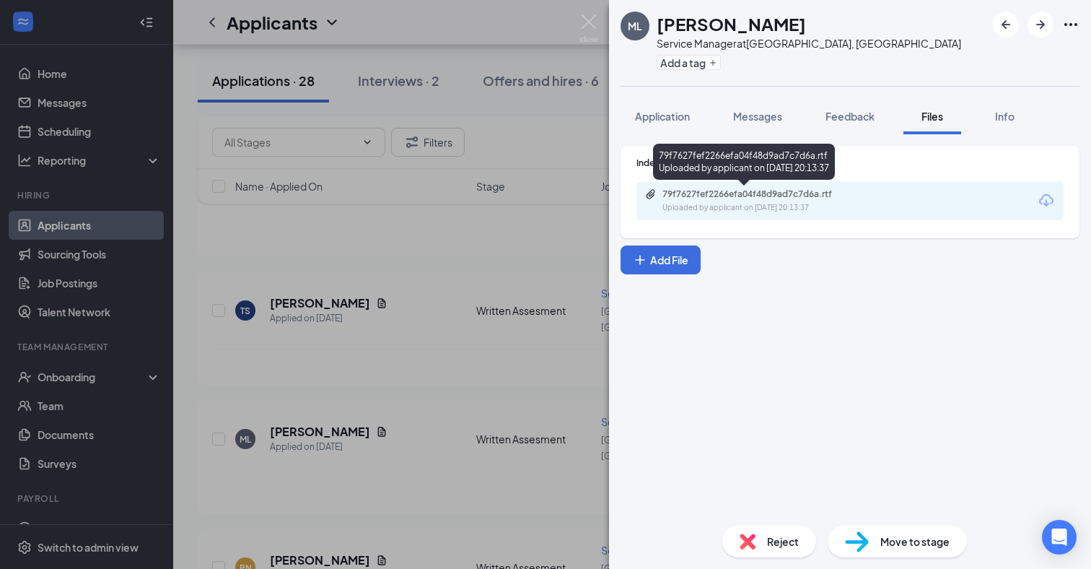
click at [777, 193] on div "79f7627fef2266efa04f48d9ad7c7d6a.rtf" at bounding box center [764, 194] width 202 height 12
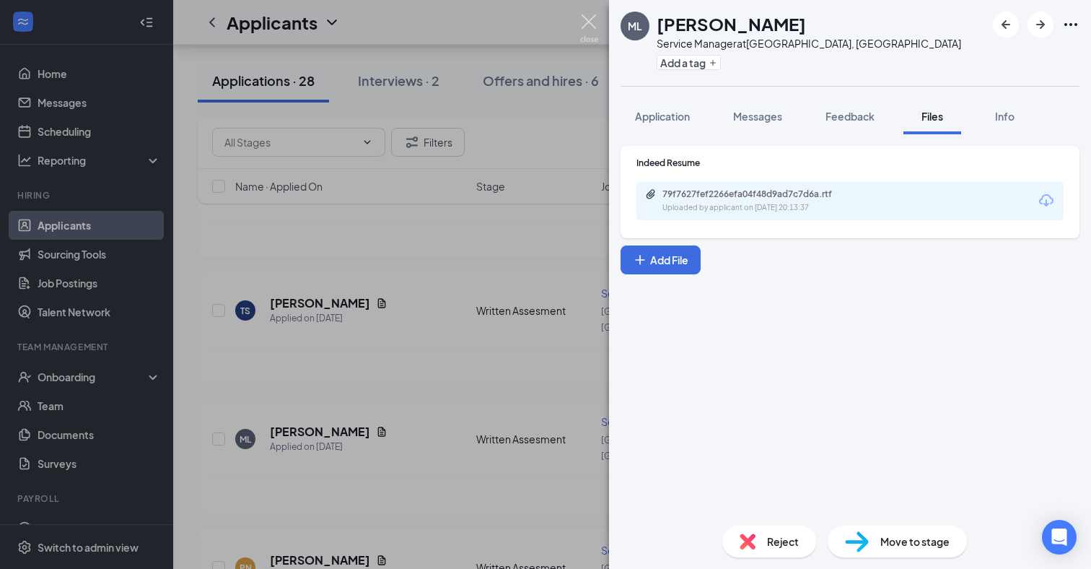
click at [589, 26] on img at bounding box center [589, 28] width 18 height 28
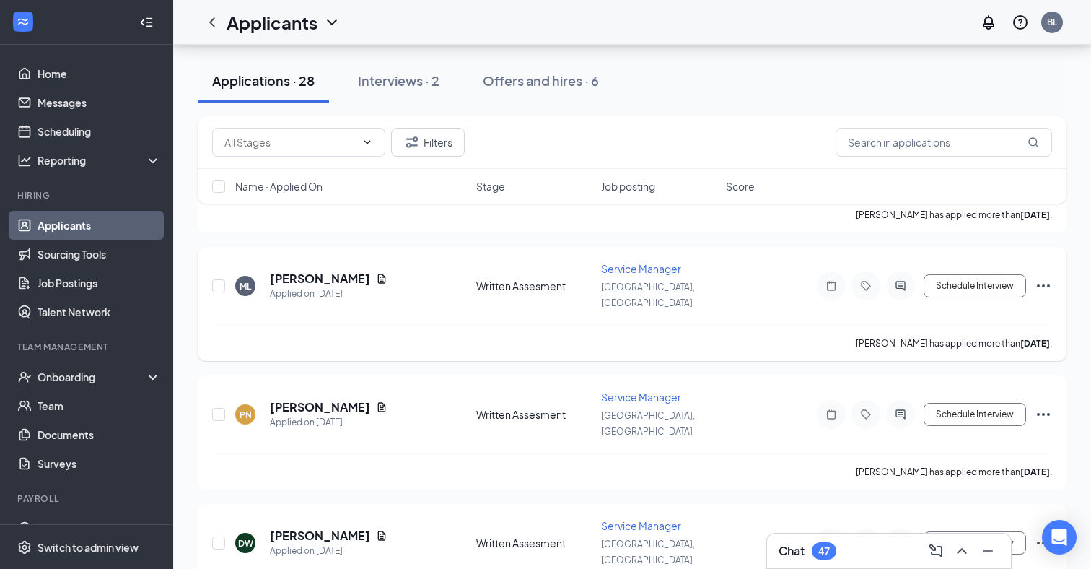
scroll to position [1415, 0]
click at [378, 531] on icon "Document" at bounding box center [382, 535] width 8 height 9
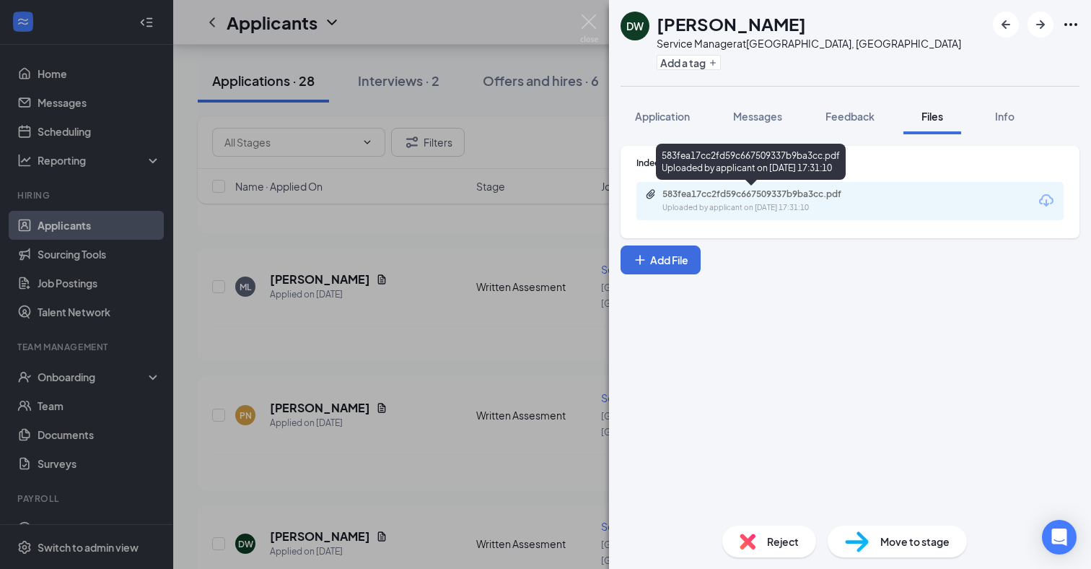
click at [753, 195] on div "583fea17cc2fd59c667509337b9ba3cc.pdf" at bounding box center [764, 194] width 202 height 12
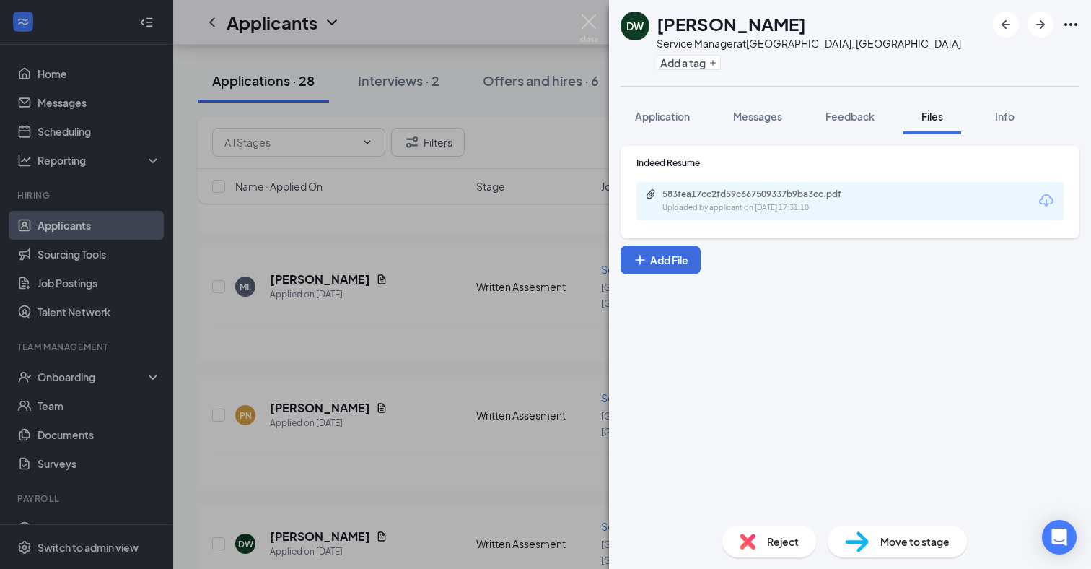
click at [443, 317] on div "DW [PERSON_NAME] Service Manager at [GEOGRAPHIC_DATA], [GEOGRAPHIC_DATA] Add a …" at bounding box center [545, 284] width 1091 height 569
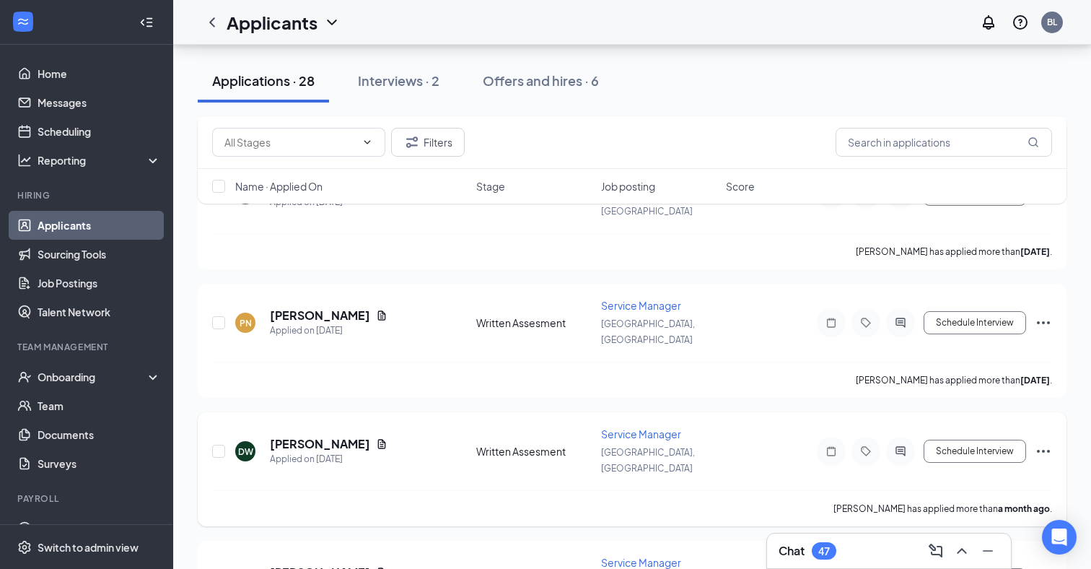
scroll to position [1550, 0]
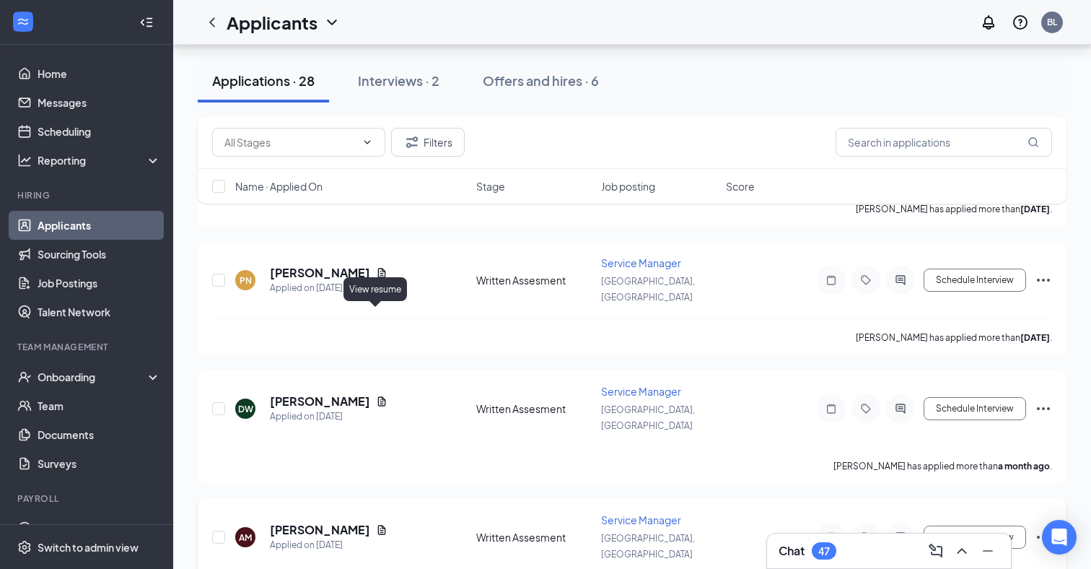
click at [378, 525] on icon "Document" at bounding box center [382, 529] width 8 height 9
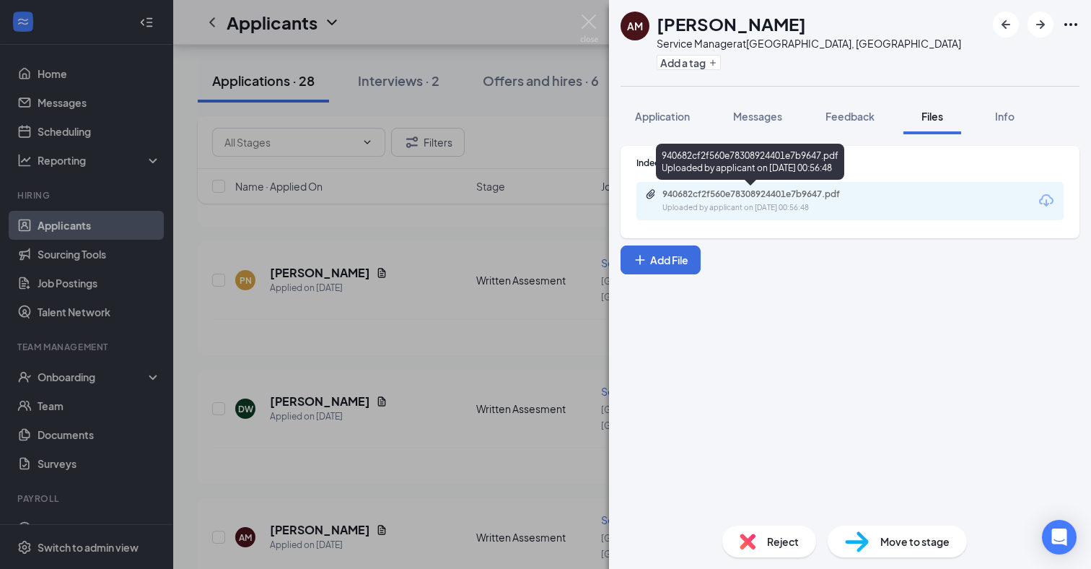
click at [769, 193] on div "940682cf2f560e78308924401e7b9647.pdf" at bounding box center [764, 194] width 202 height 12
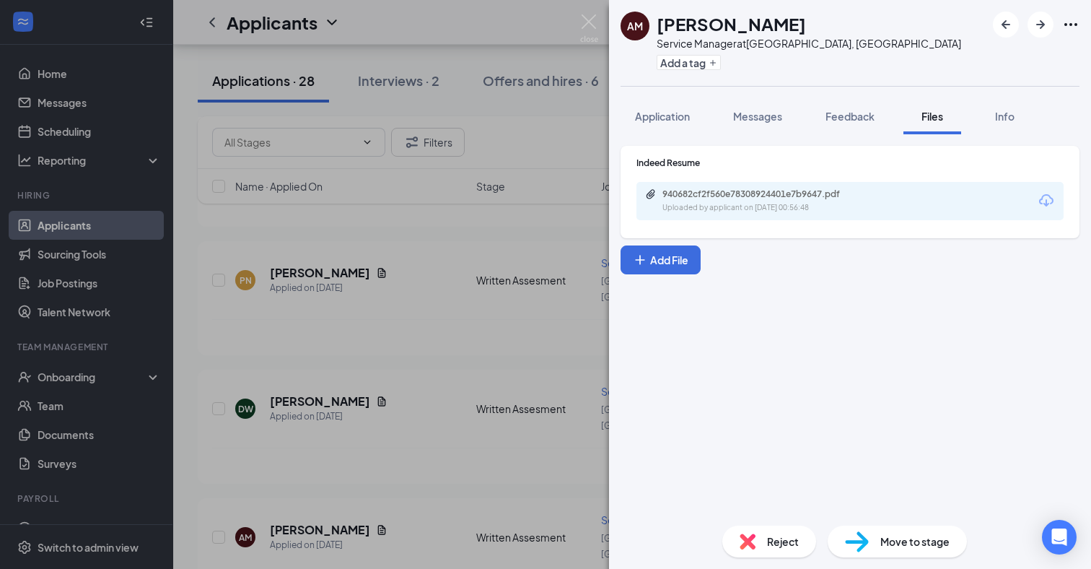
click at [464, 274] on div "AM [PERSON_NAME] Service Manager at [GEOGRAPHIC_DATA], [GEOGRAPHIC_DATA] Add a …" at bounding box center [545, 284] width 1091 height 569
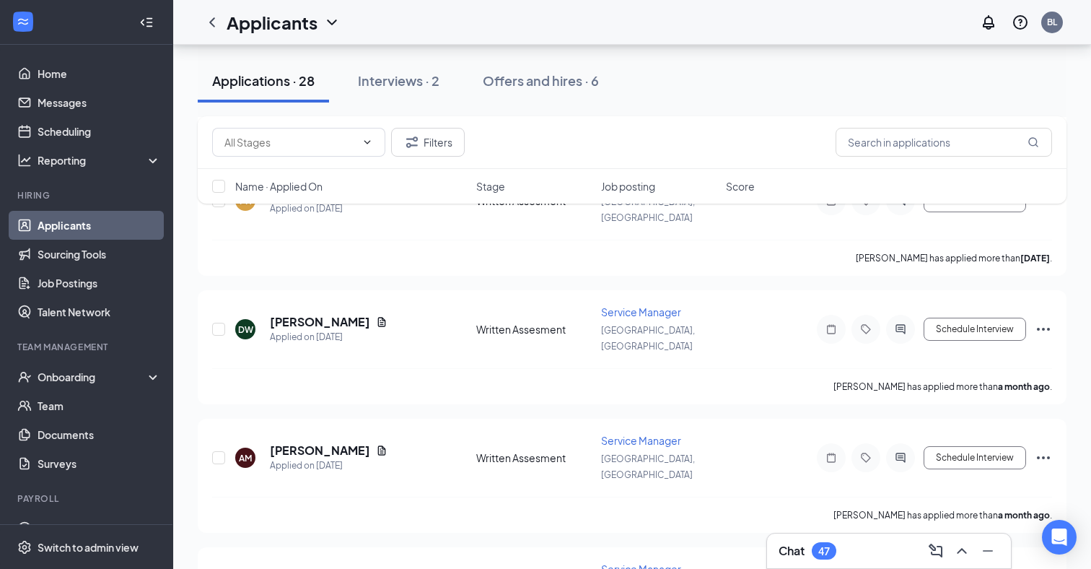
scroll to position [1632, 0]
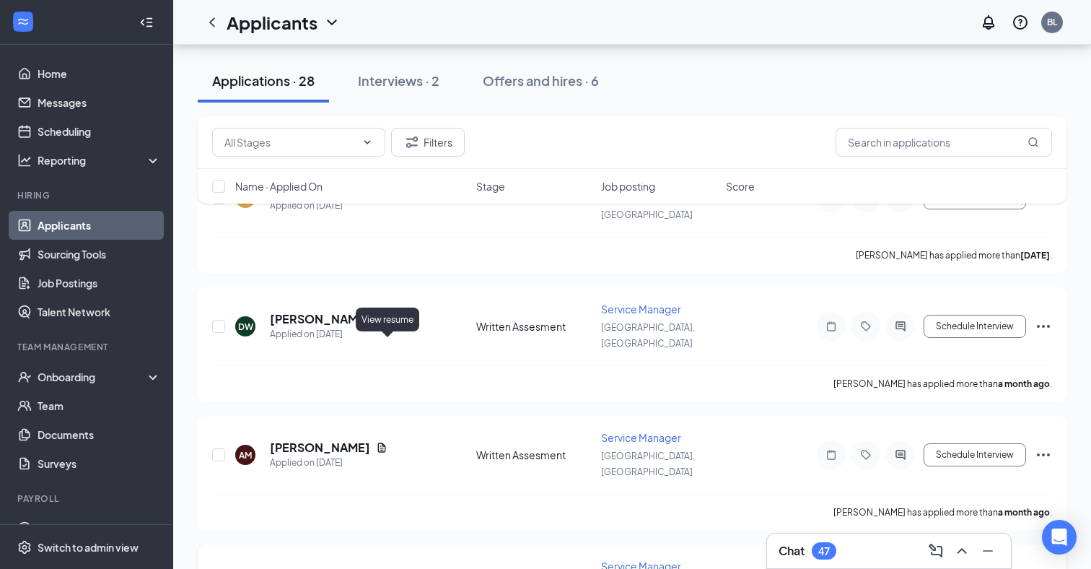
click at [386, 568] on icon "Document" at bounding box center [382, 575] width 8 height 9
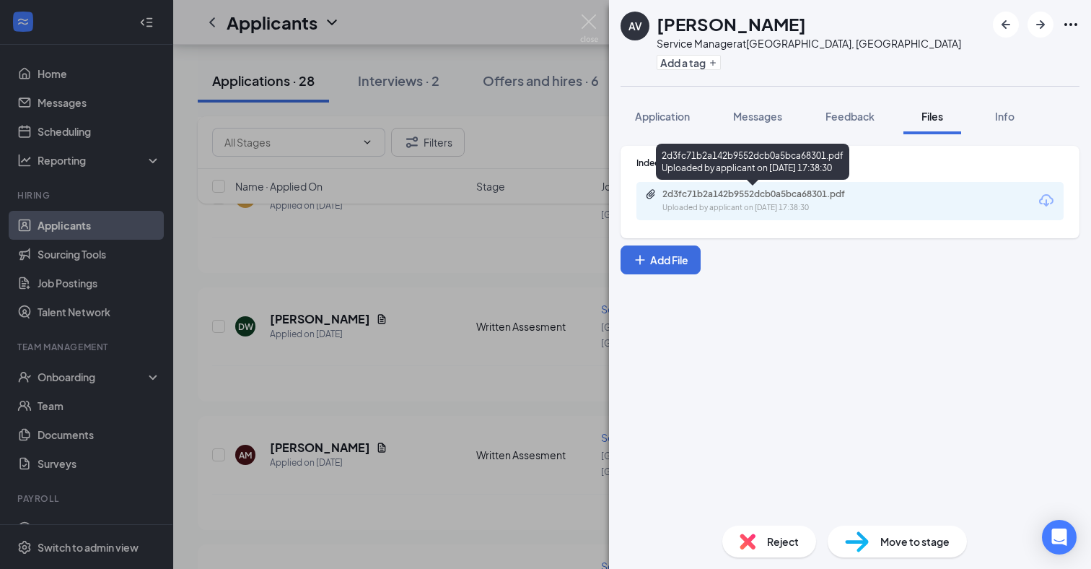
click at [704, 195] on div "2d3fc71b2a142b9552dcb0a5bca68301.pdf" at bounding box center [764, 194] width 202 height 12
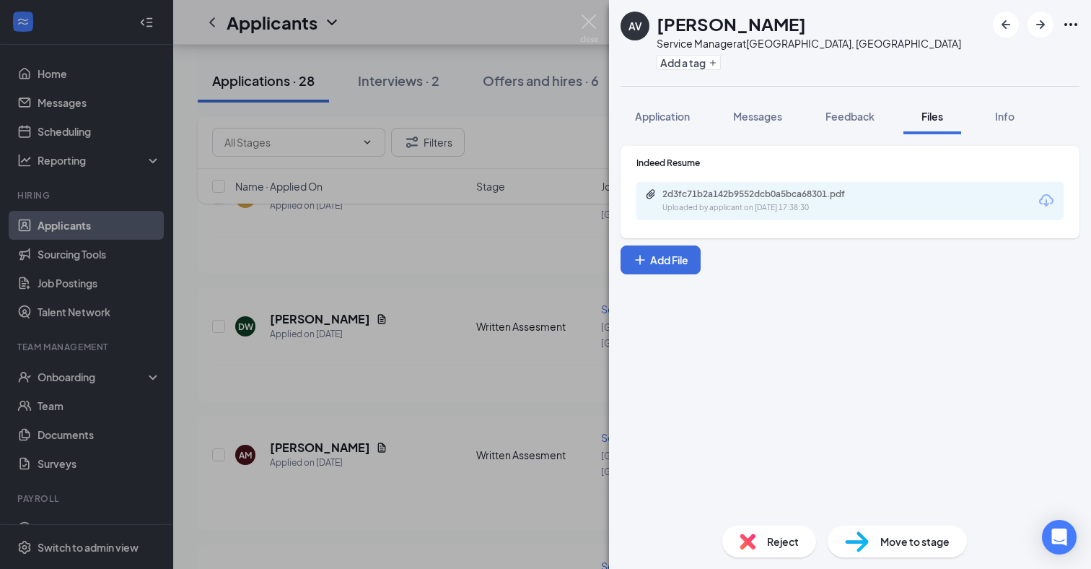
click at [501, 336] on div "AV [PERSON_NAME] Service Manager at [GEOGRAPHIC_DATA], [GEOGRAPHIC_DATA] Add a …" at bounding box center [545, 284] width 1091 height 569
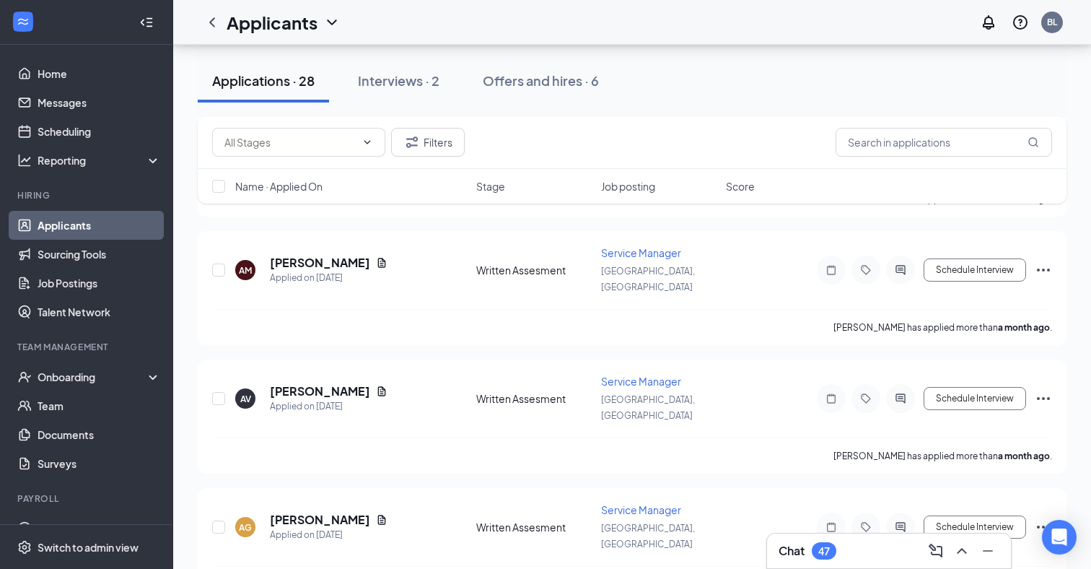
scroll to position [1818, 0]
click at [378, 513] on icon "Document" at bounding box center [382, 517] width 8 height 9
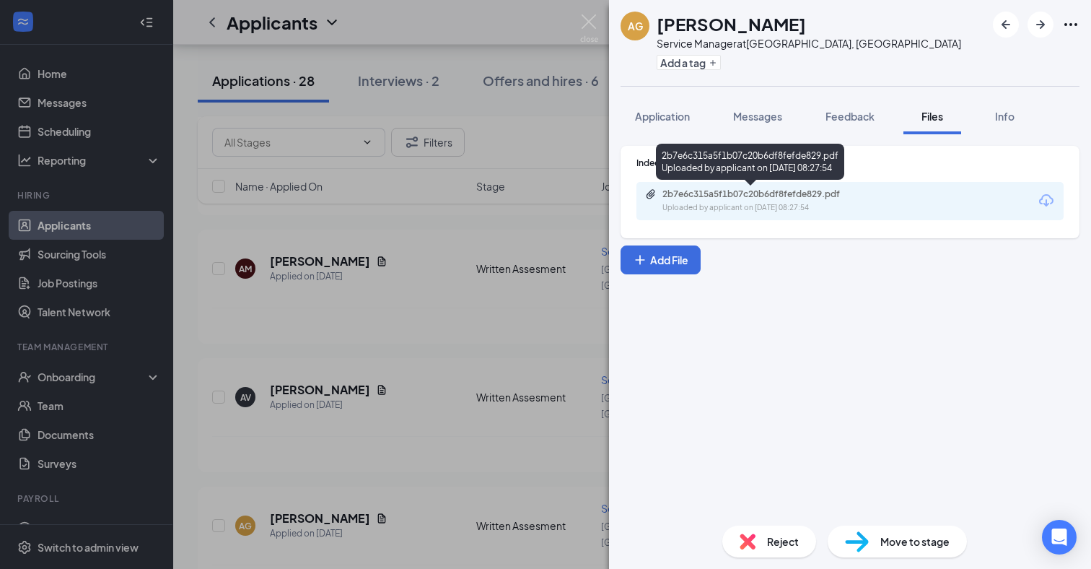
click at [795, 189] on div "2b7e6c315a5f1b07c20b6df8fefde829.pdf" at bounding box center [764, 194] width 202 height 12
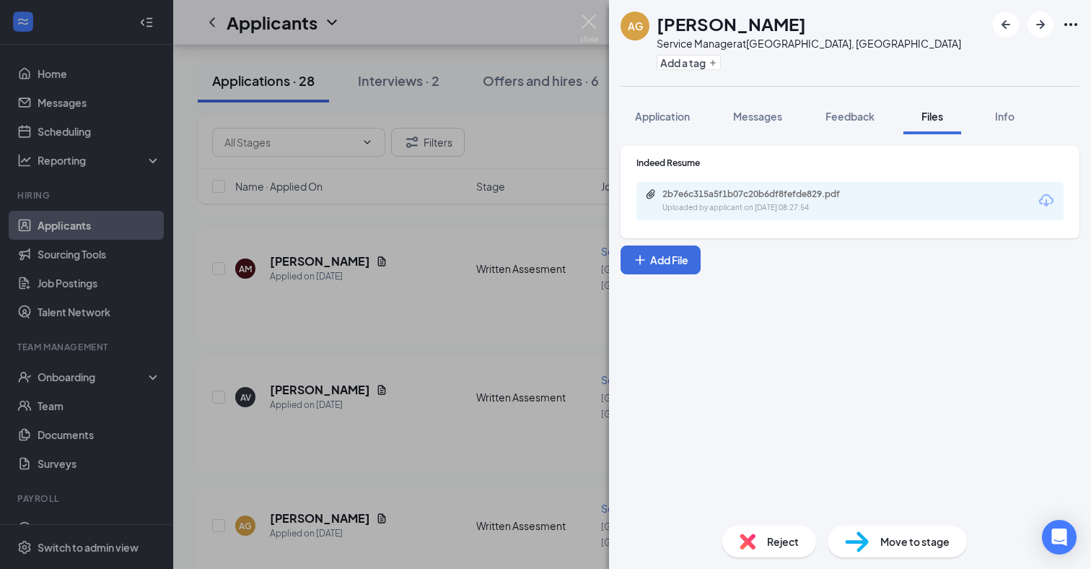
click at [375, 334] on div "AG [PERSON_NAME] Service Manager at [GEOGRAPHIC_DATA], [GEOGRAPHIC_DATA] Add a …" at bounding box center [545, 284] width 1091 height 569
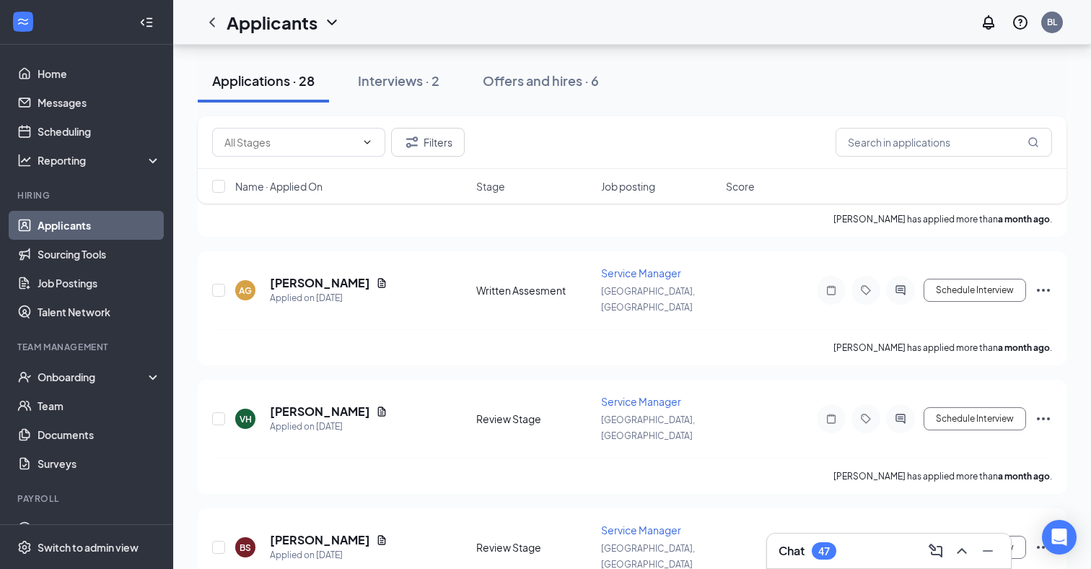
scroll to position [2055, 0]
